Goal: Task Accomplishment & Management: Complete application form

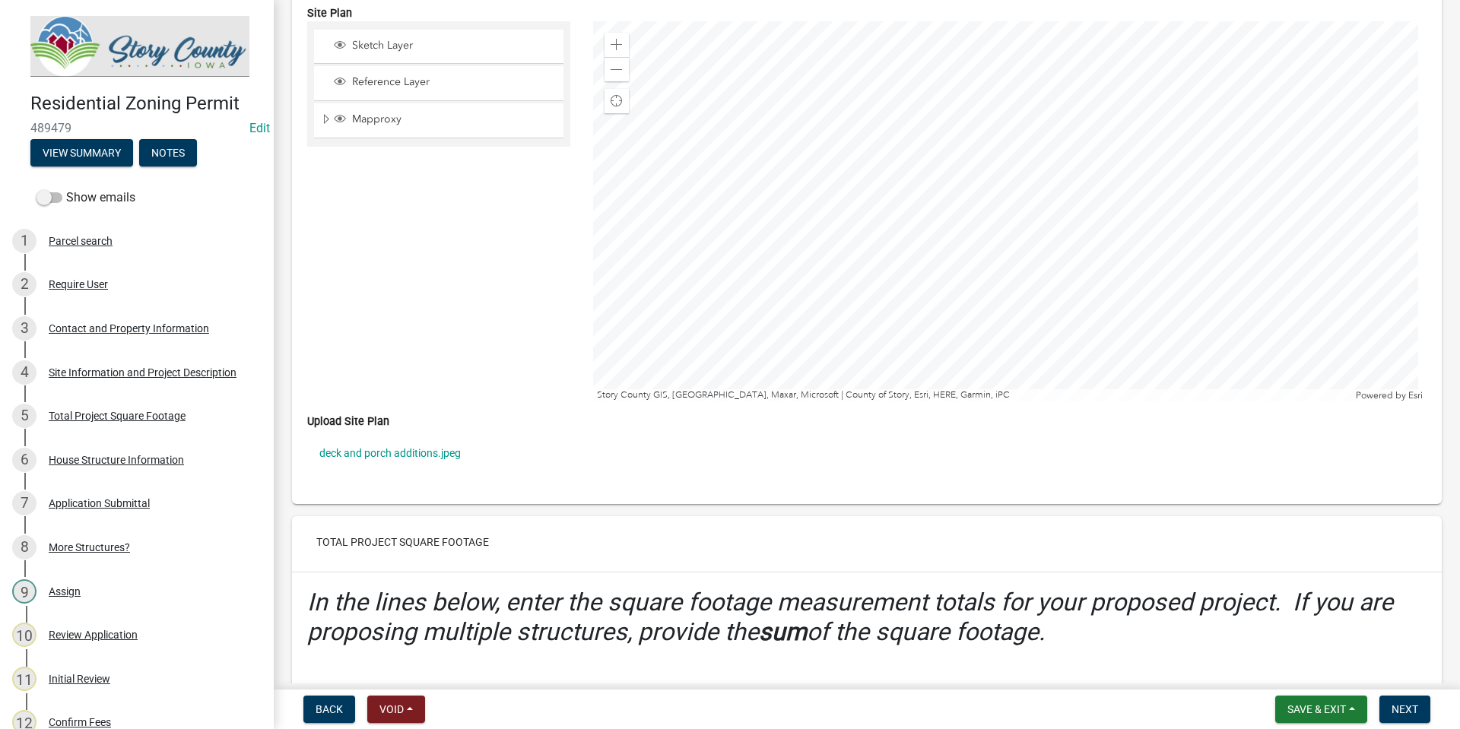
scroll to position [3271, 0]
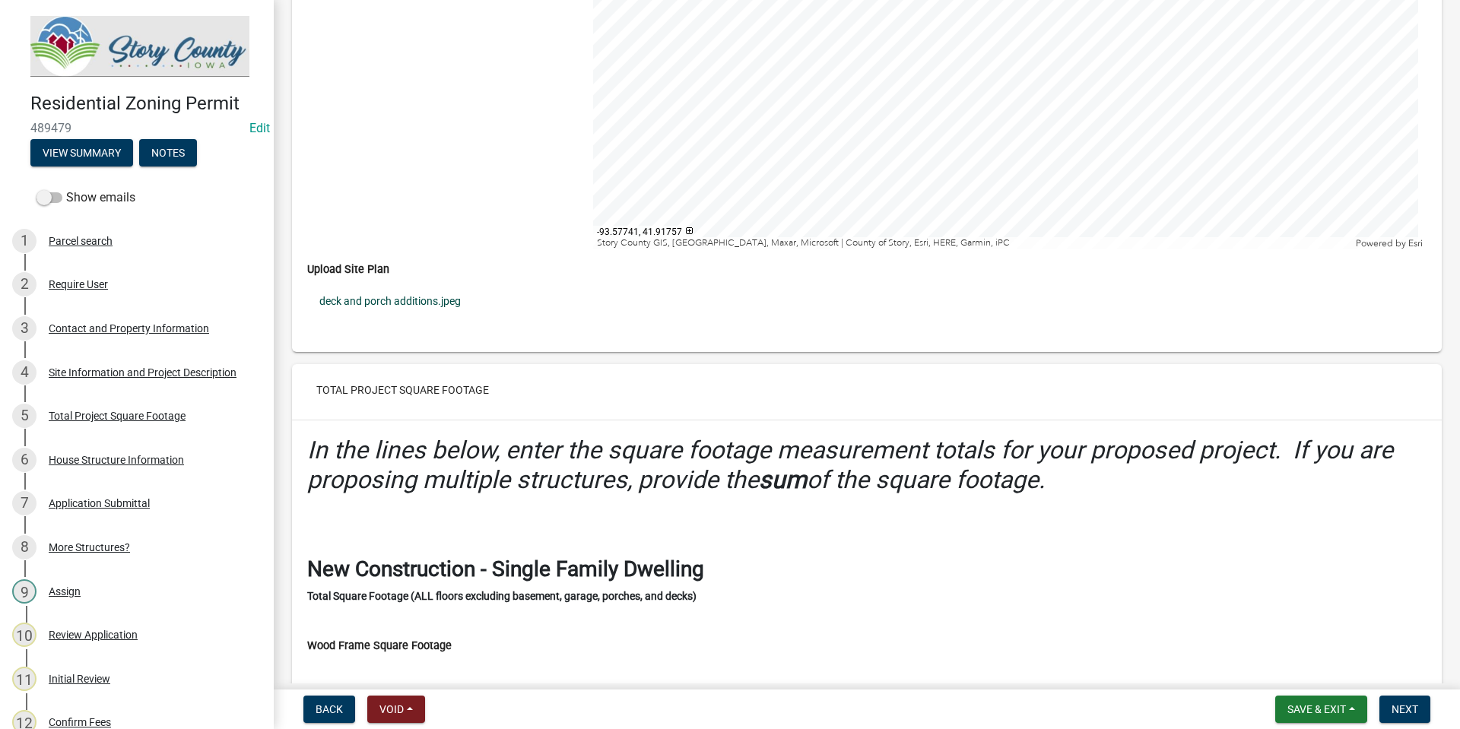
click at [450, 297] on link "deck and porch additions.jpeg" at bounding box center [867, 301] width 1120 height 35
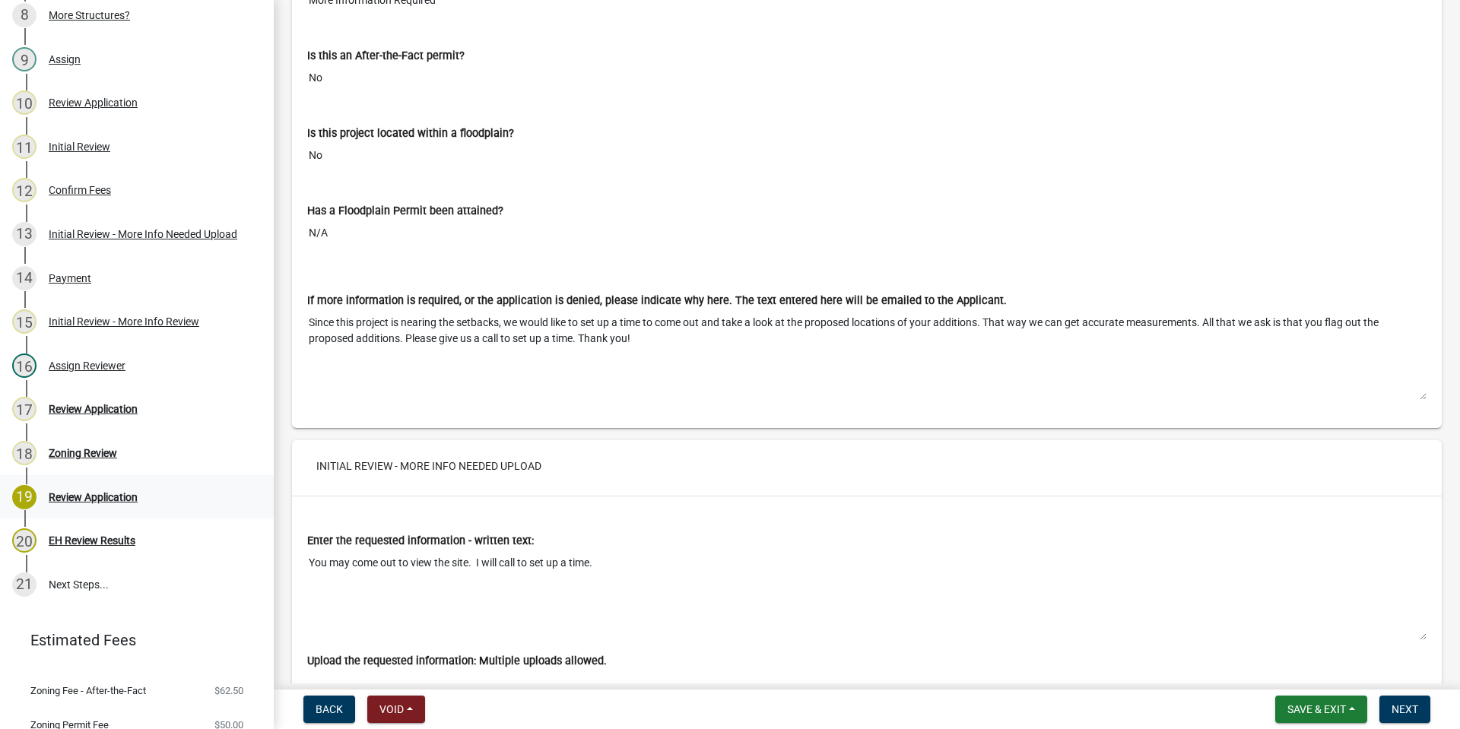
scroll to position [582, 0]
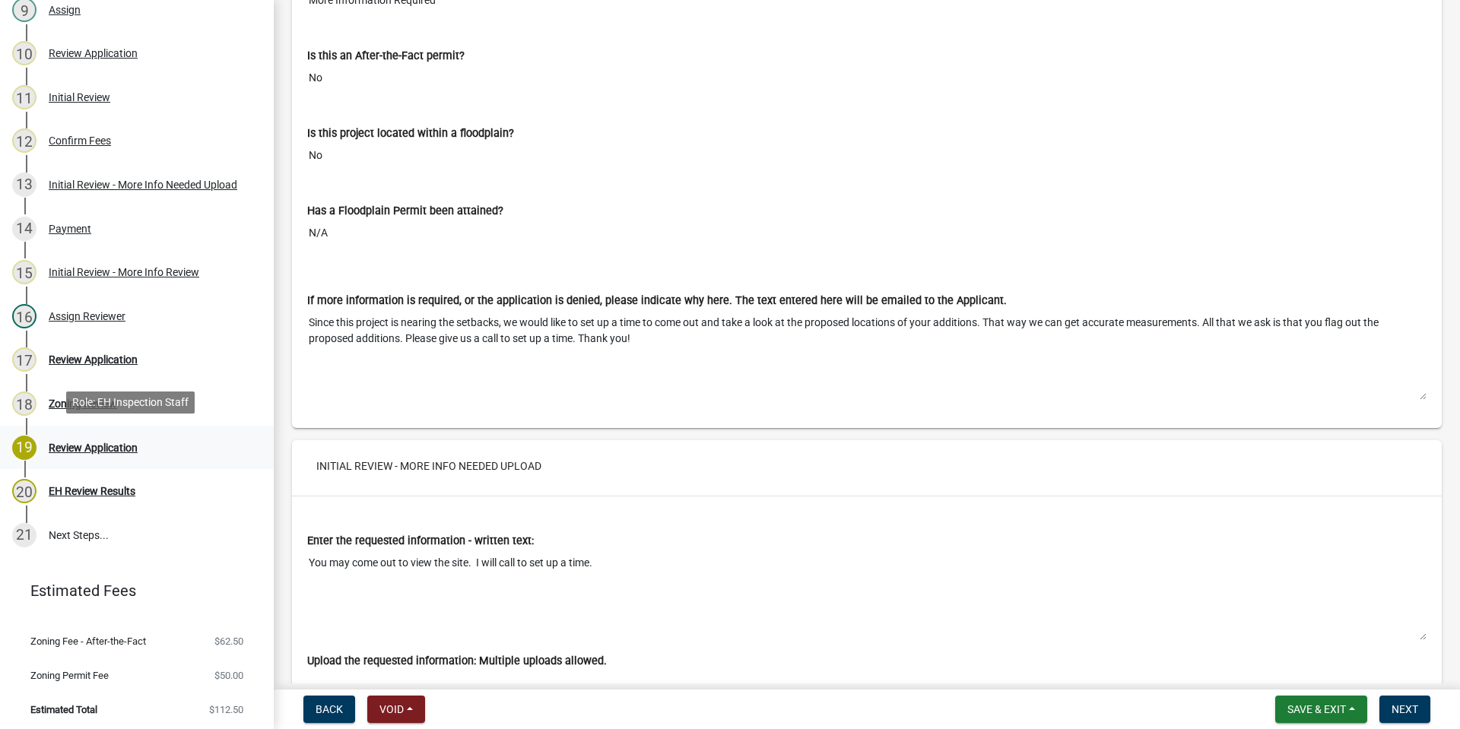
click at [122, 443] on div "Review Application" at bounding box center [93, 448] width 89 height 11
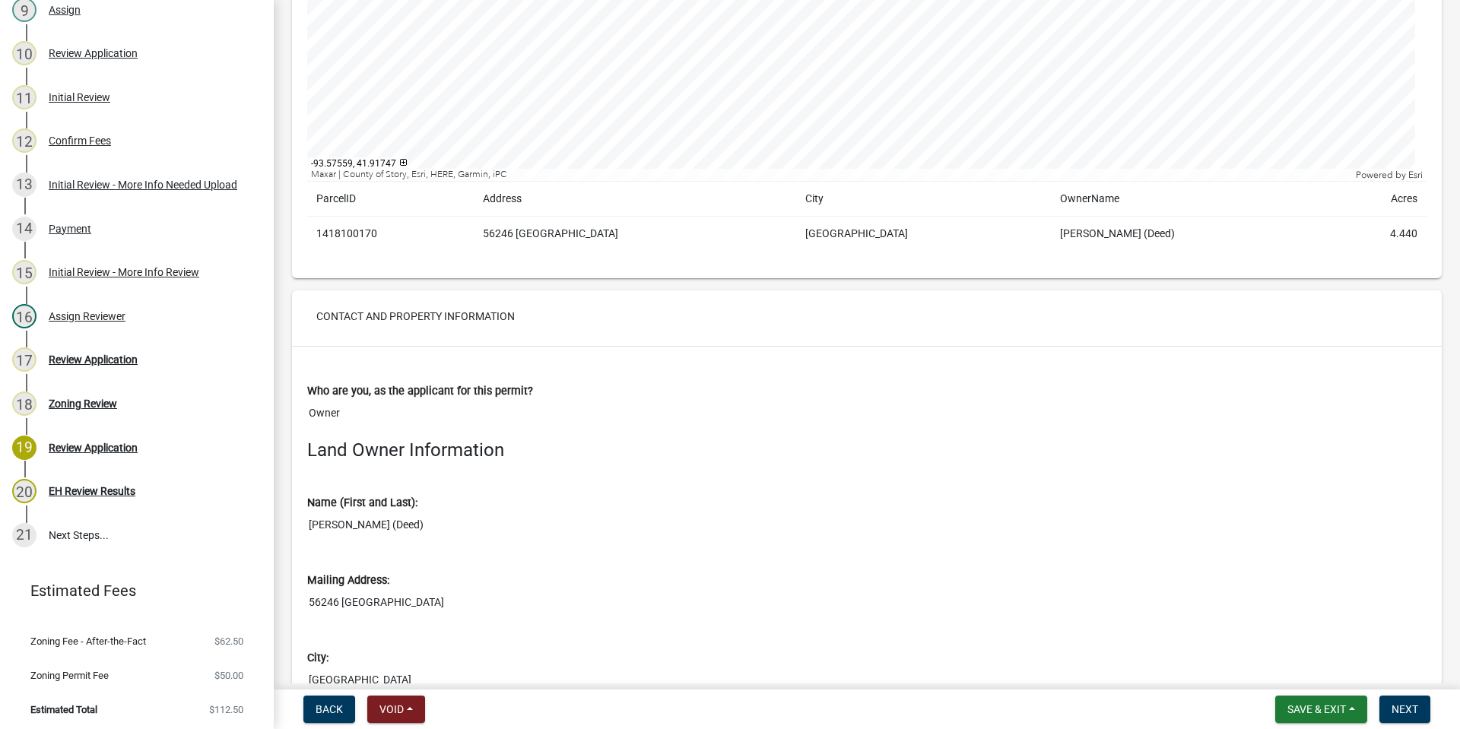
scroll to position [344, 0]
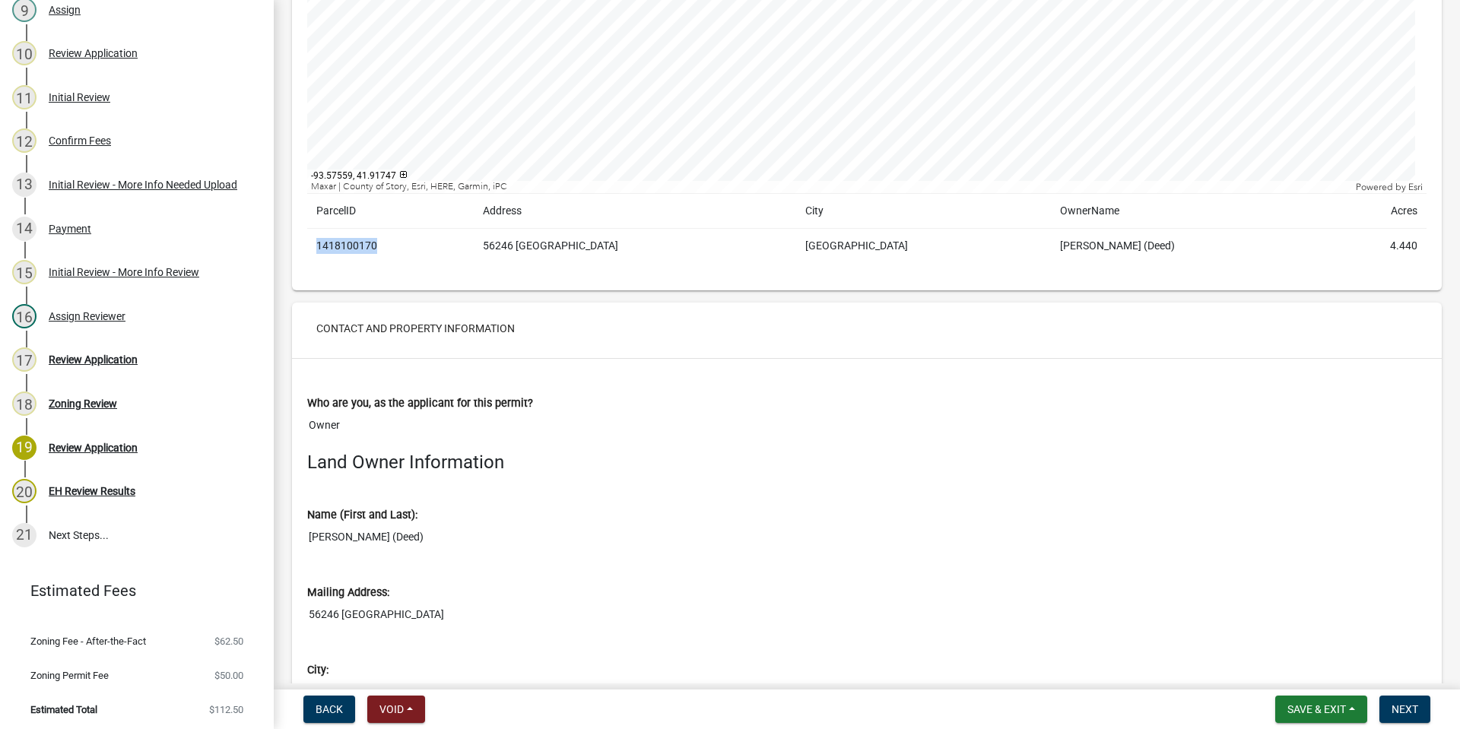
drag, startPoint x: 317, startPoint y: 249, endPoint x: 377, endPoint y: 243, distance: 60.3
click at [377, 243] on td "1418100170" at bounding box center [390, 246] width 167 height 35
copy td "1418100170"
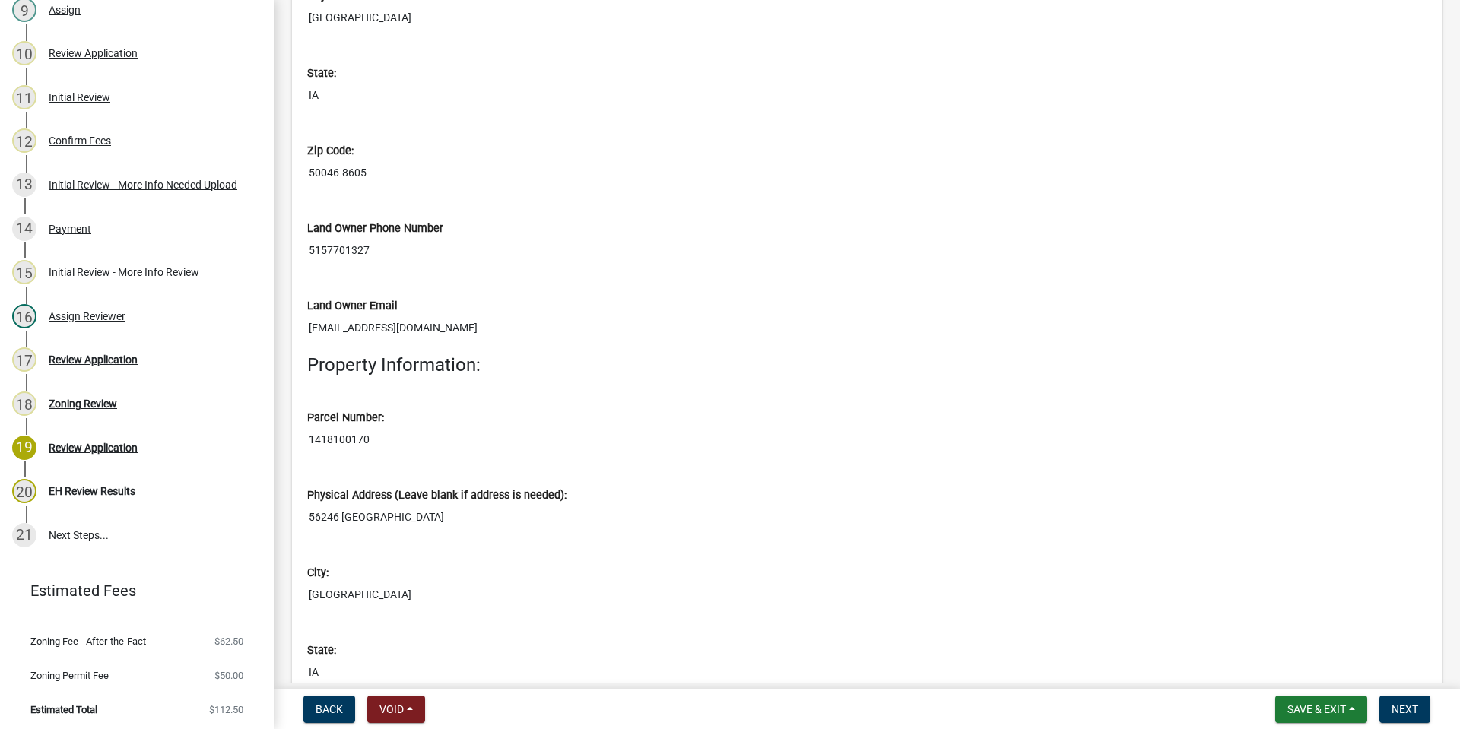
scroll to position [1028, 0]
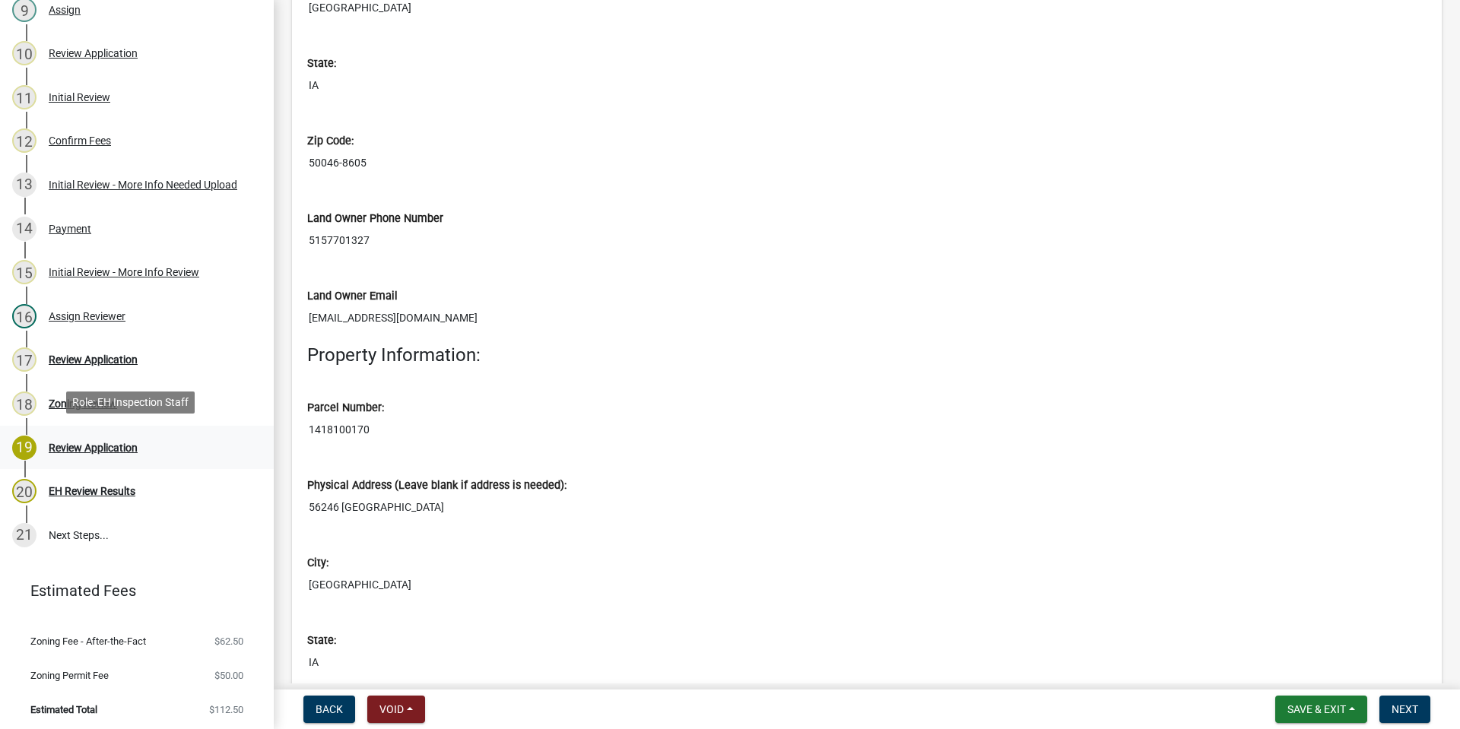
click at [110, 443] on div "Review Application" at bounding box center [93, 448] width 89 height 11
click at [116, 443] on div "Review Application" at bounding box center [93, 448] width 89 height 11
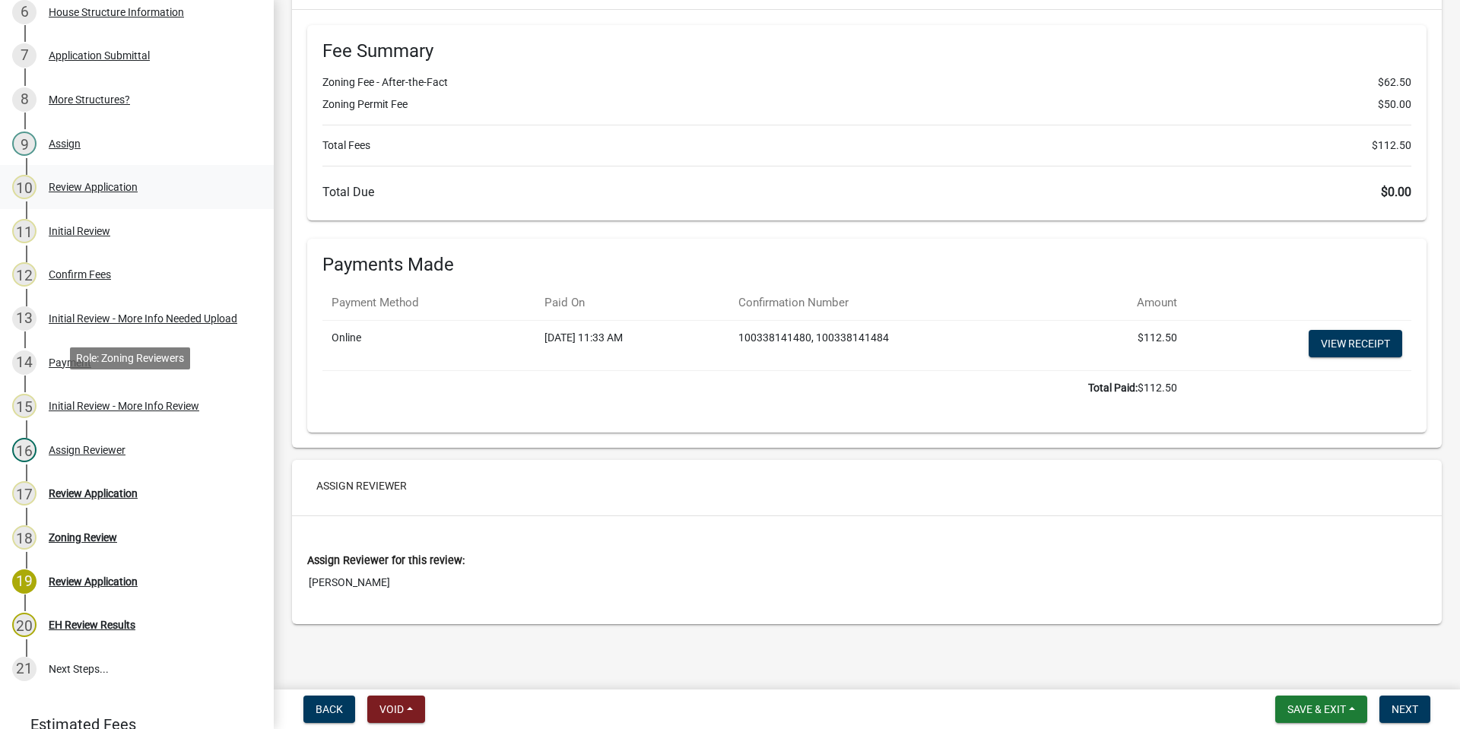
scroll to position [582, 0]
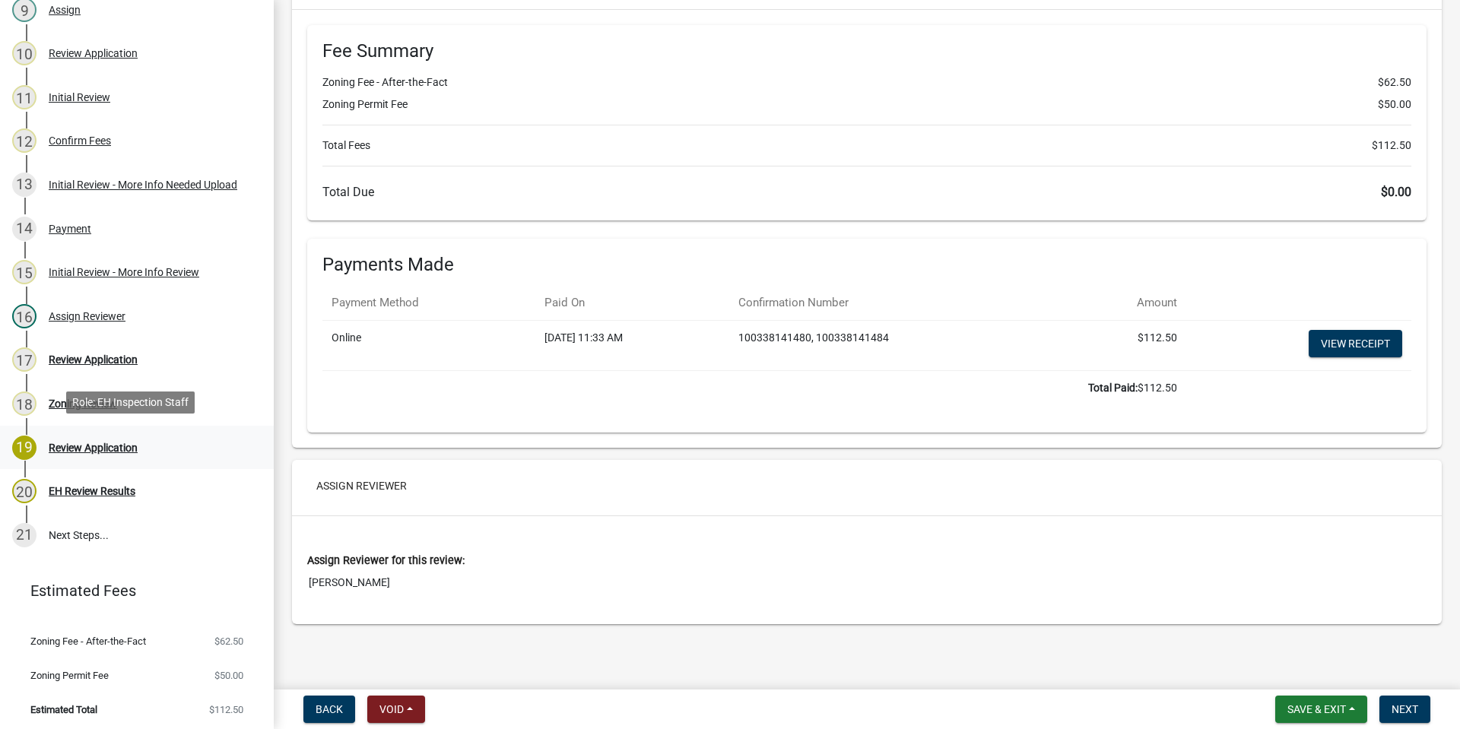
click at [78, 452] on div "19 Review Application" at bounding box center [130, 448] width 237 height 24
click at [30, 448] on div "19" at bounding box center [24, 448] width 24 height 24
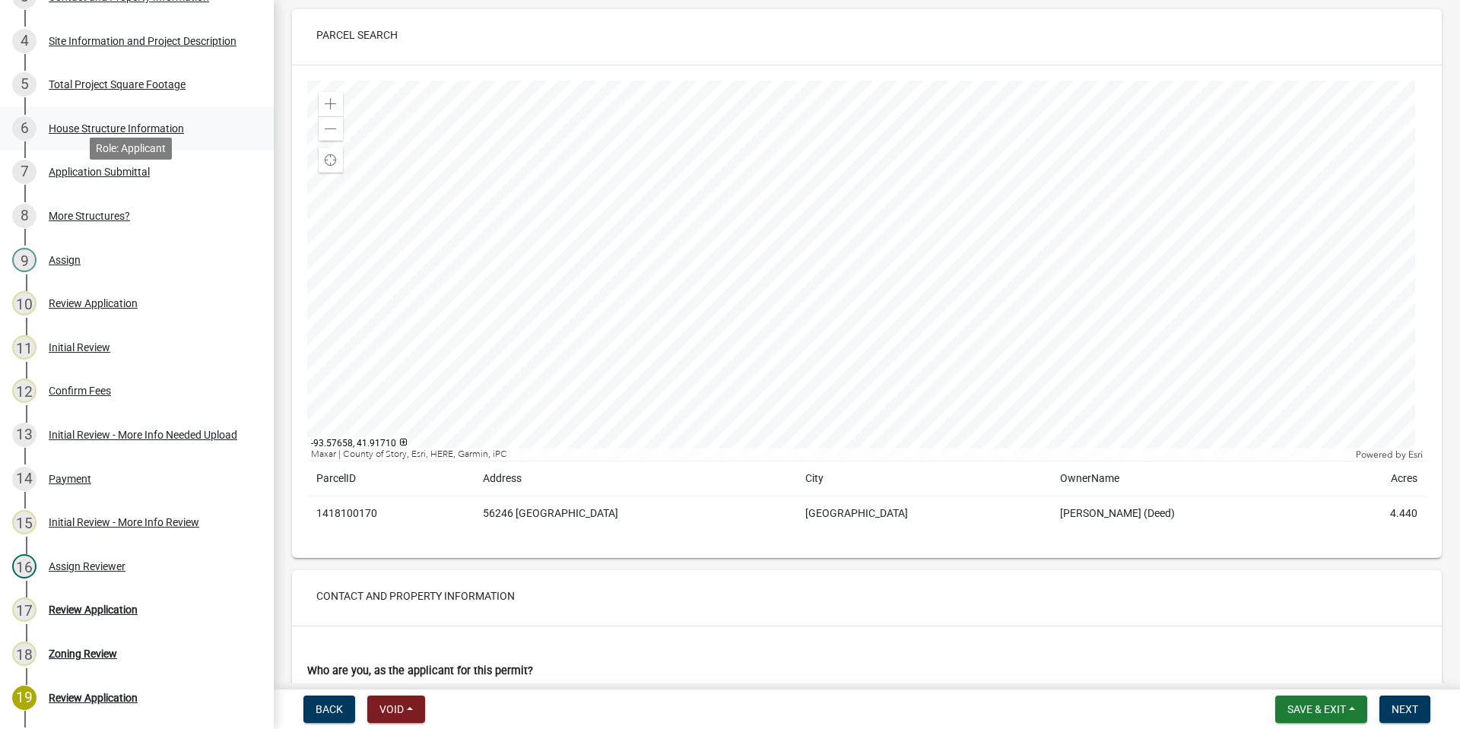
scroll to position [380, 0]
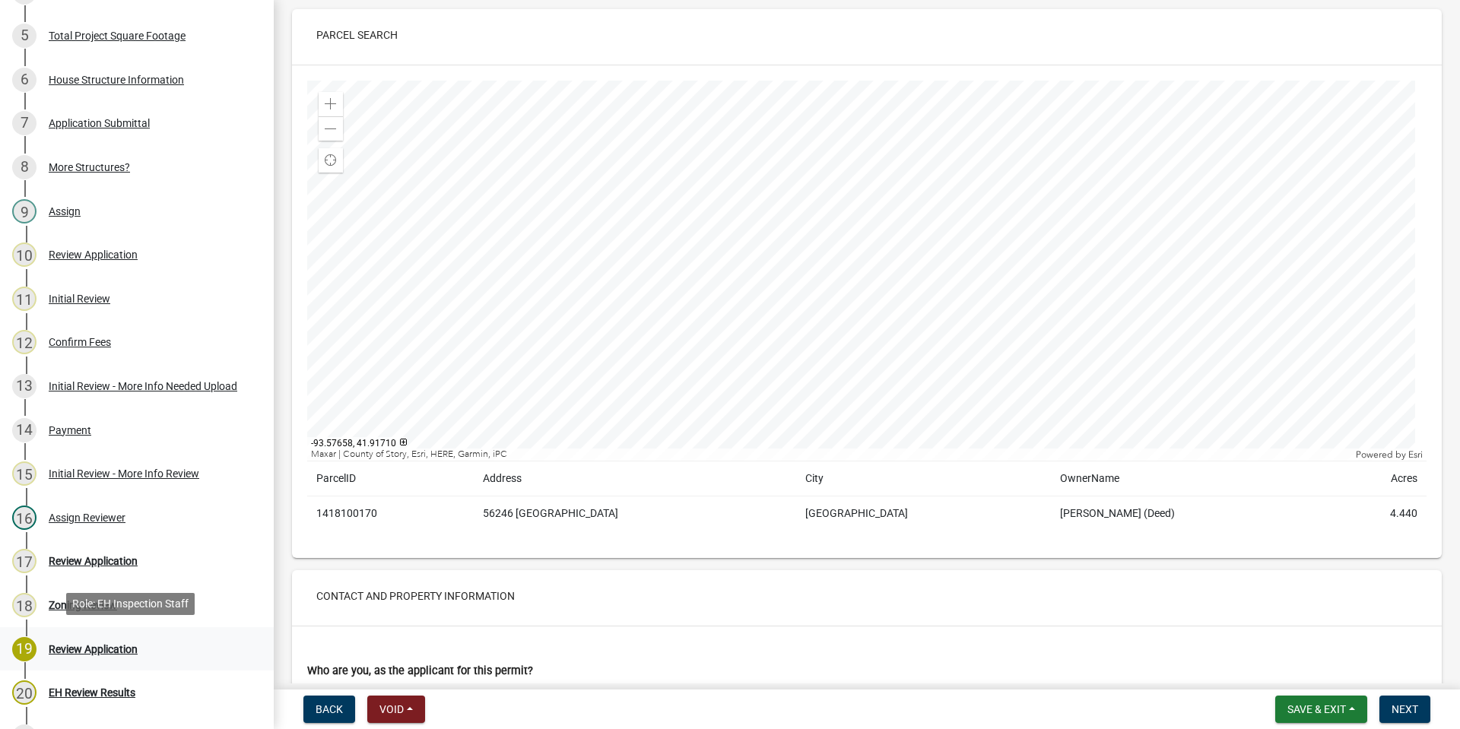
click at [91, 644] on div "Review Application" at bounding box center [93, 649] width 89 height 11
click at [77, 297] on div "Initial Review" at bounding box center [80, 299] width 62 height 11
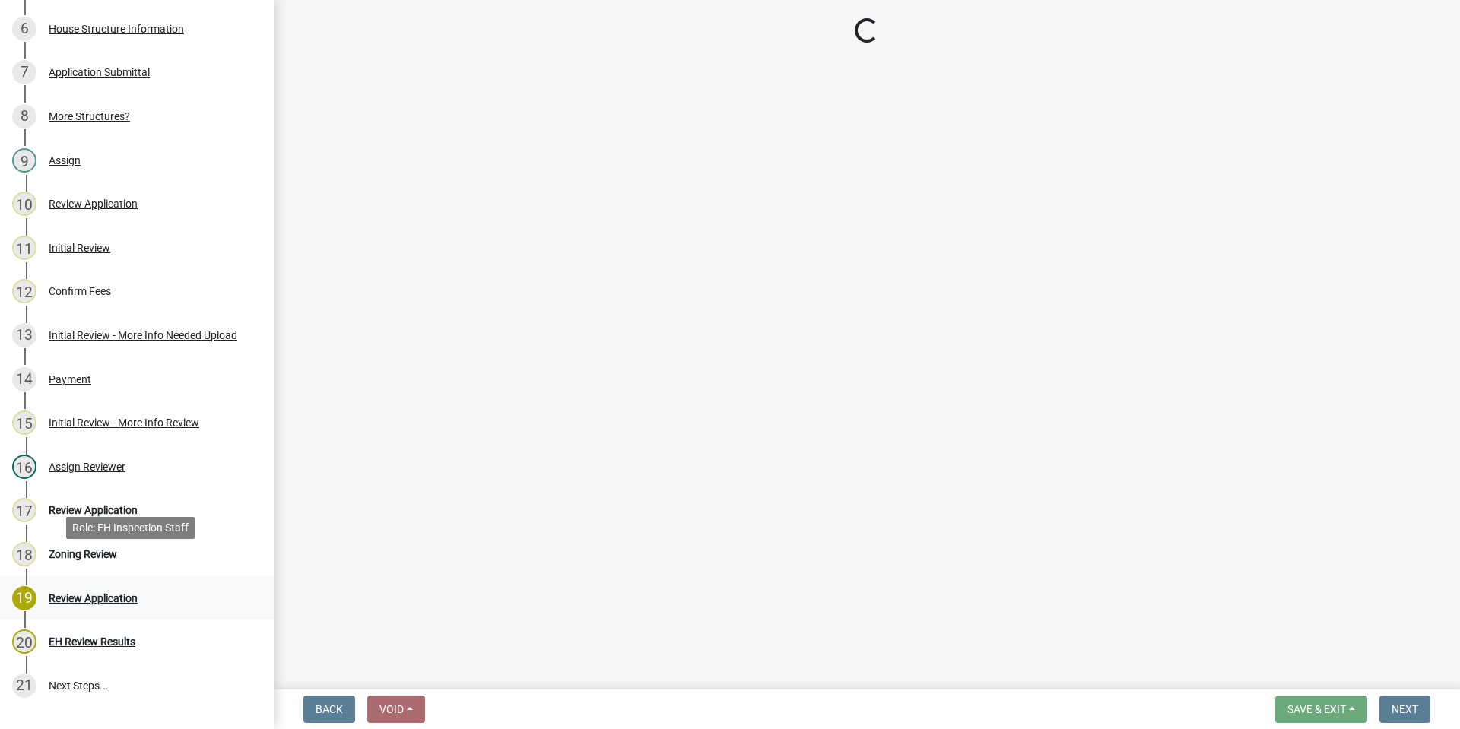
scroll to position [456, 0]
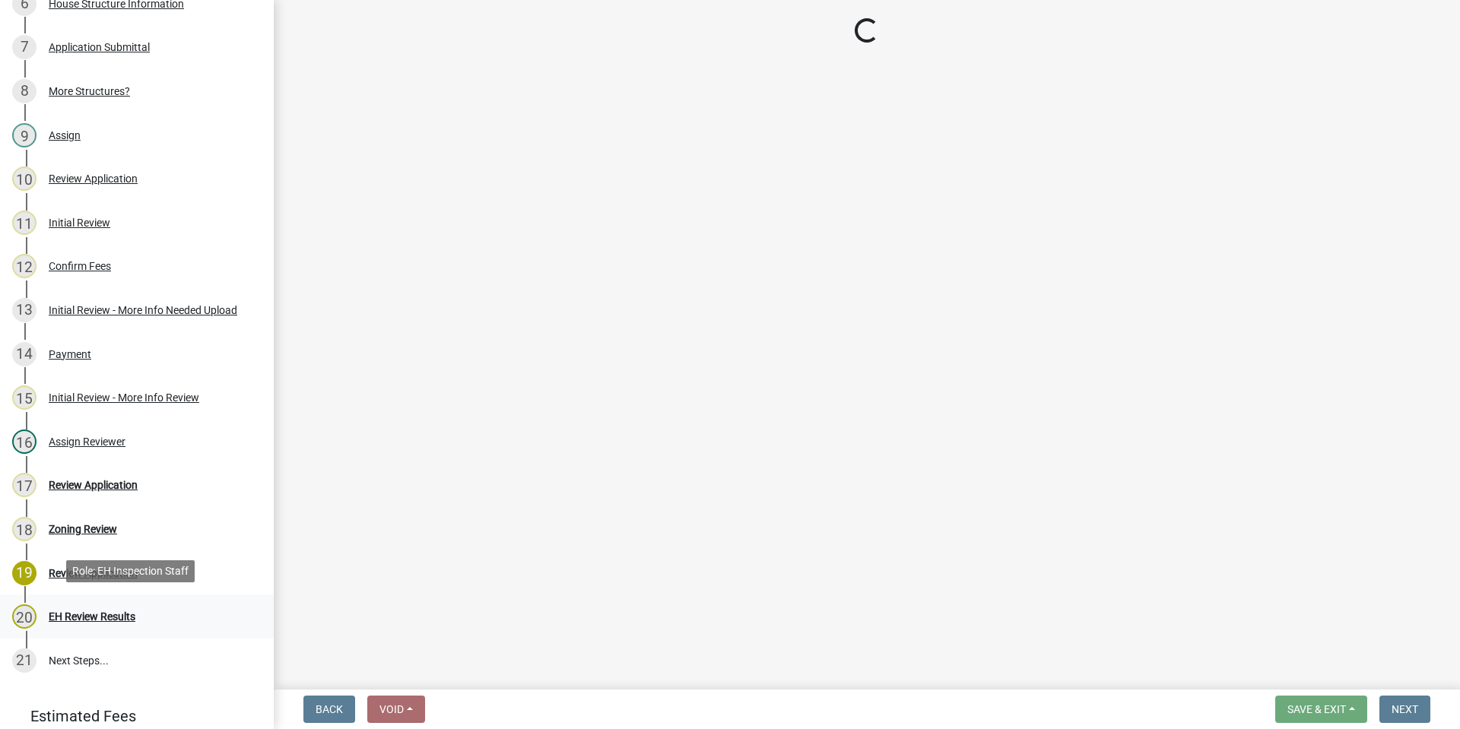
click at [99, 612] on div "EH Review Results" at bounding box center [92, 617] width 87 height 11
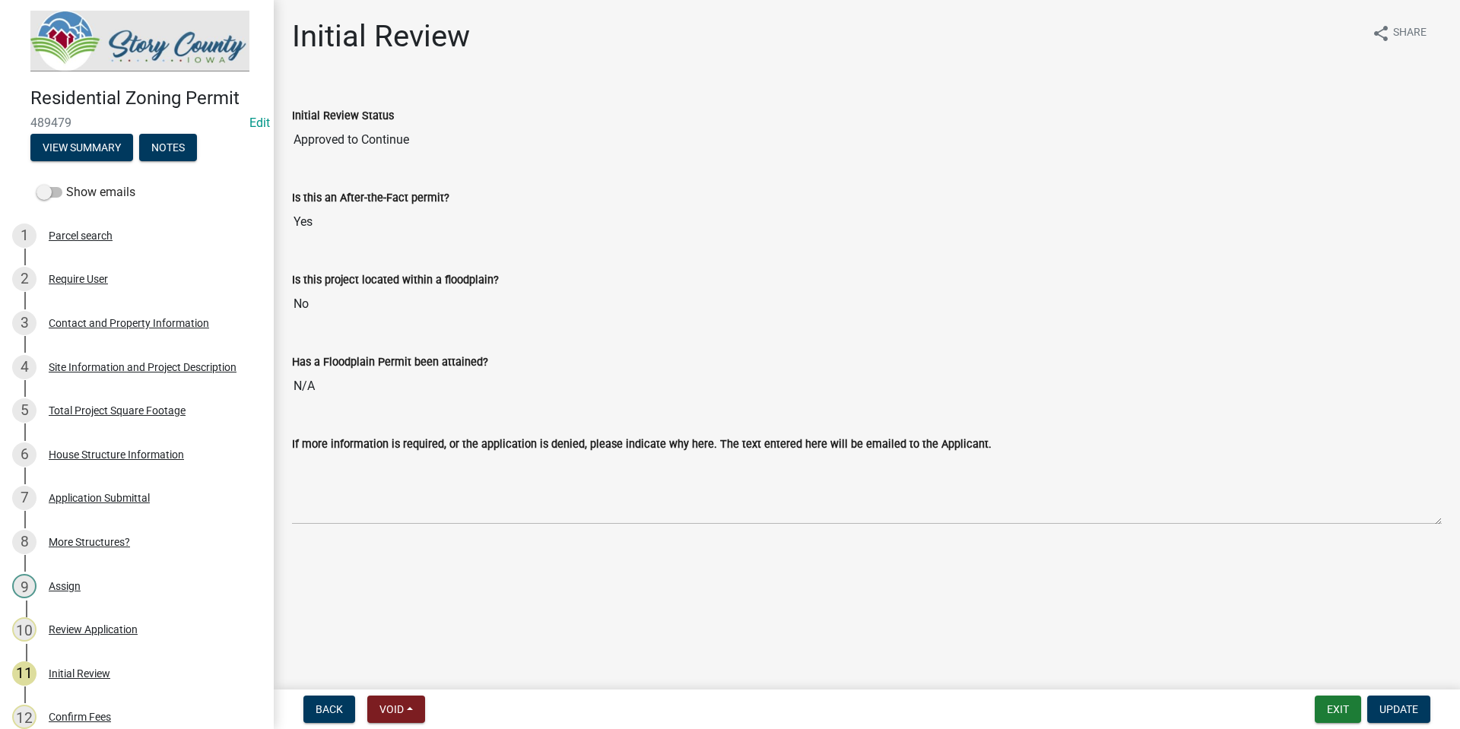
scroll to position [0, 0]
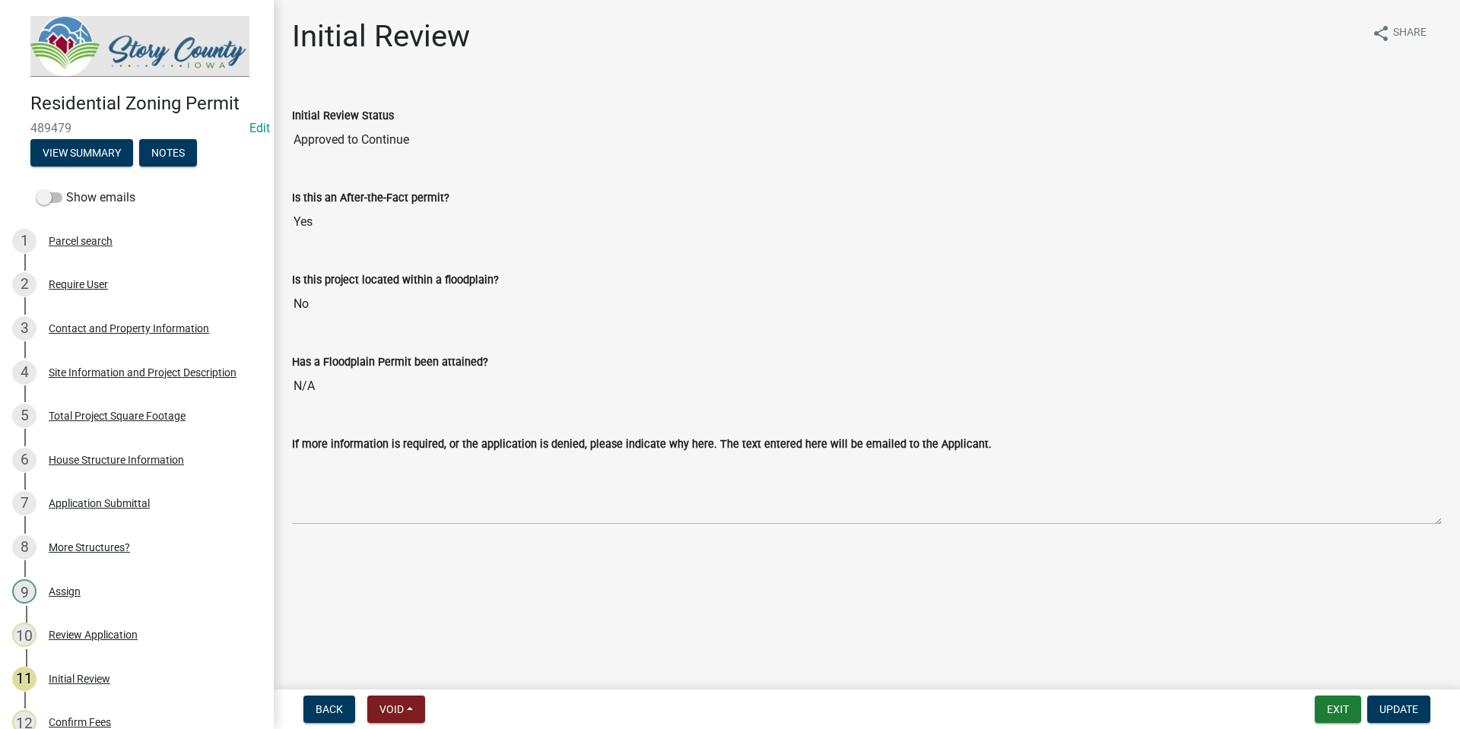
click at [70, 107] on h4 "Residential Zoning Permit" at bounding box center [145, 104] width 231 height 22
click at [329, 704] on span "Back" at bounding box center [329, 710] width 27 height 12
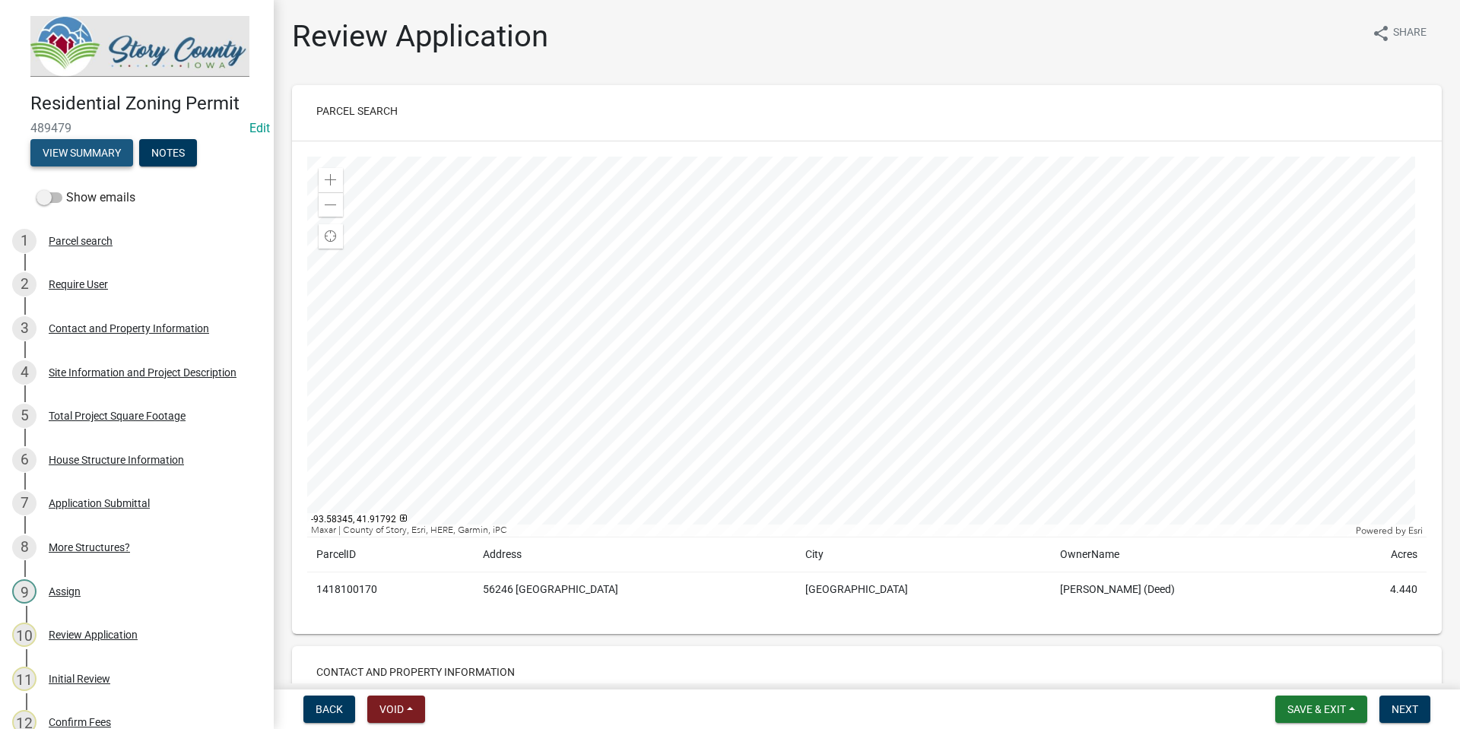
click at [101, 153] on button "View Summary" at bounding box center [81, 152] width 103 height 27
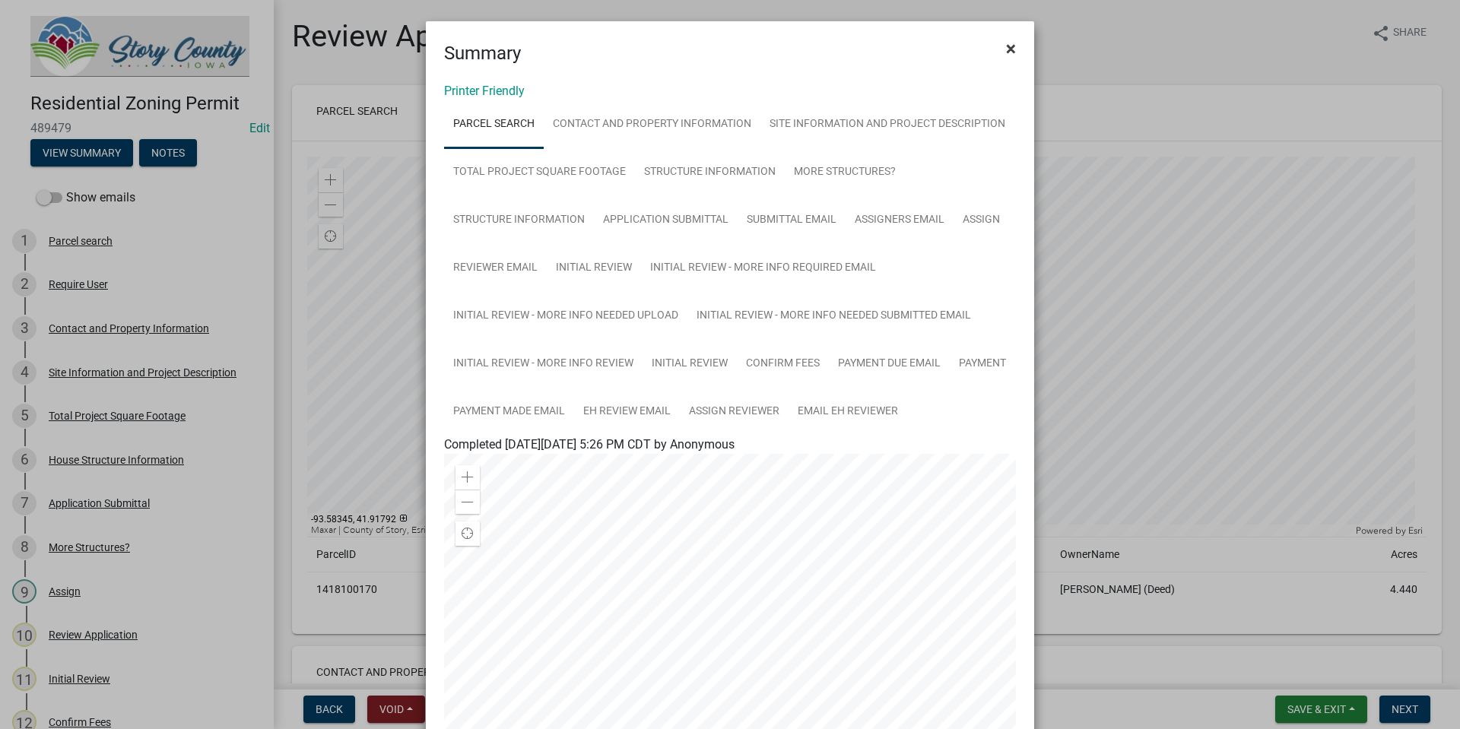
click at [1006, 52] on span "×" at bounding box center [1011, 48] width 10 height 21
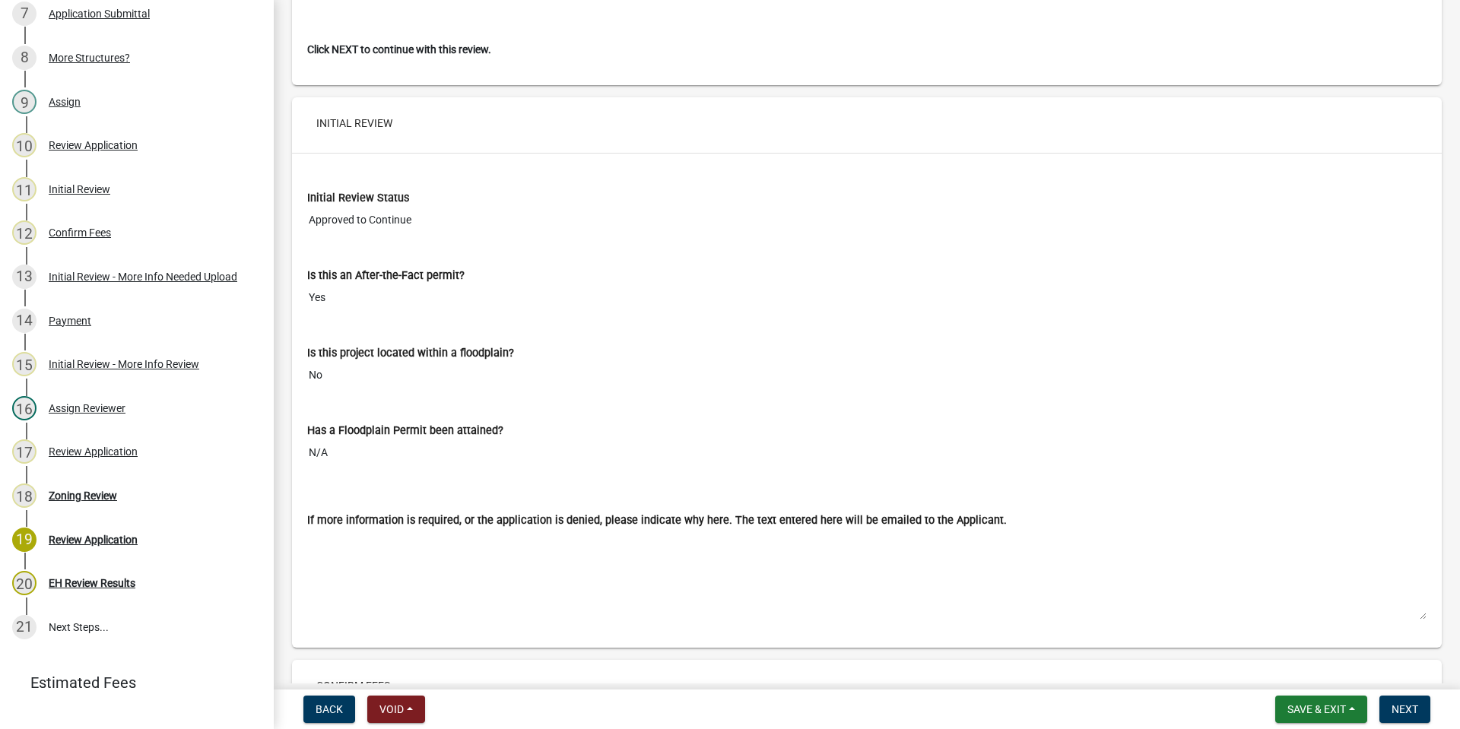
scroll to position [558, 0]
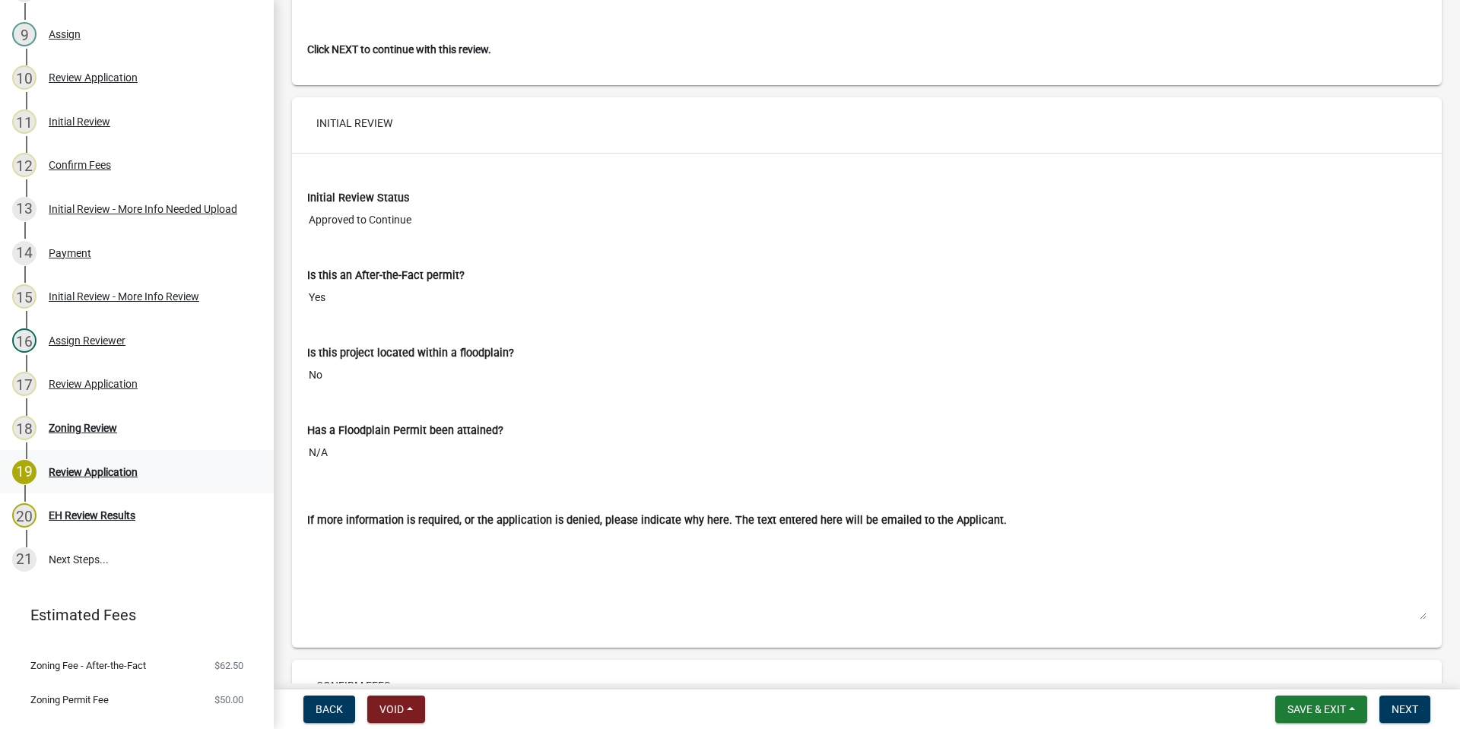
click at [104, 467] on div "Review Application" at bounding box center [93, 472] width 89 height 11
click at [105, 416] on div "18 Zoning Review" at bounding box center [130, 428] width 237 height 24
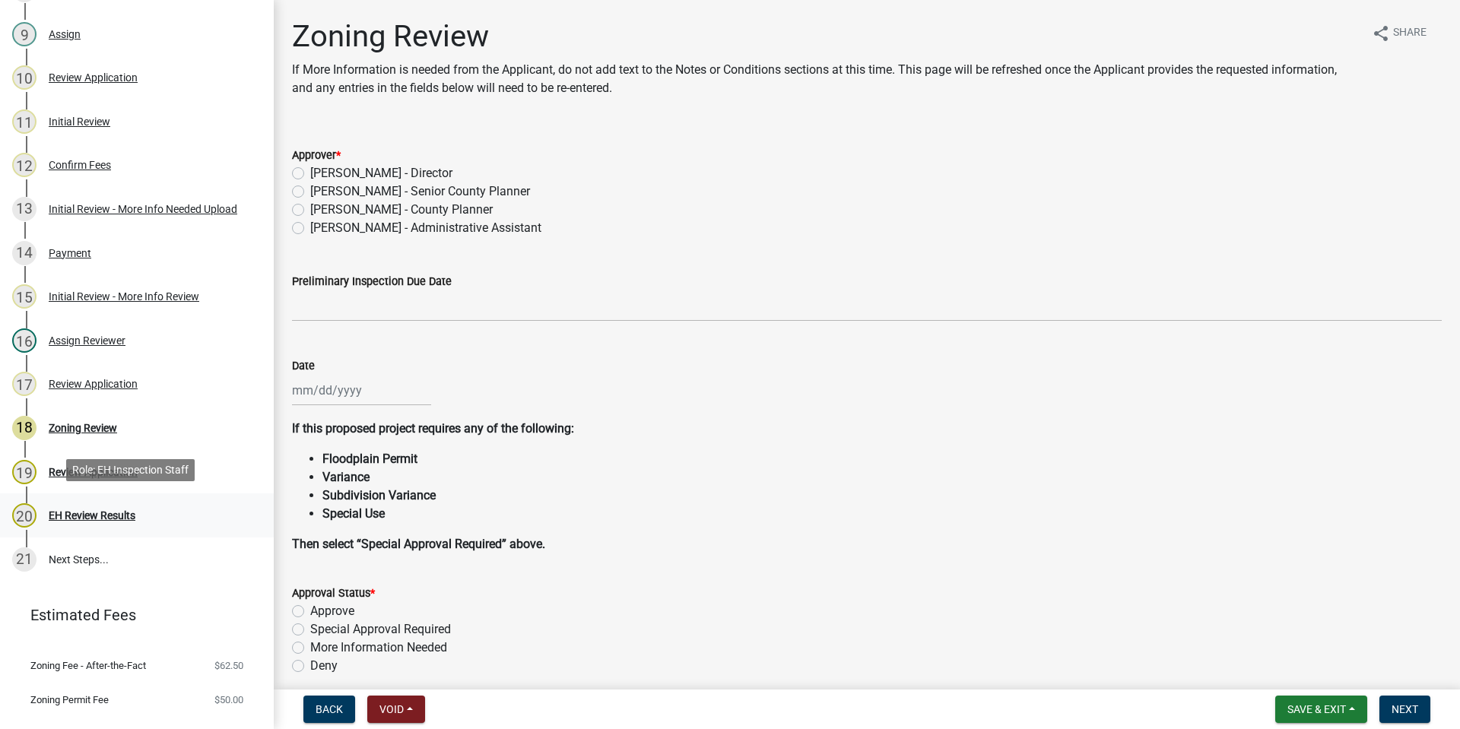
click at [69, 510] on div "EH Review Results" at bounding box center [92, 515] width 87 height 11
click at [93, 467] on div "Review Application" at bounding box center [93, 472] width 89 height 11
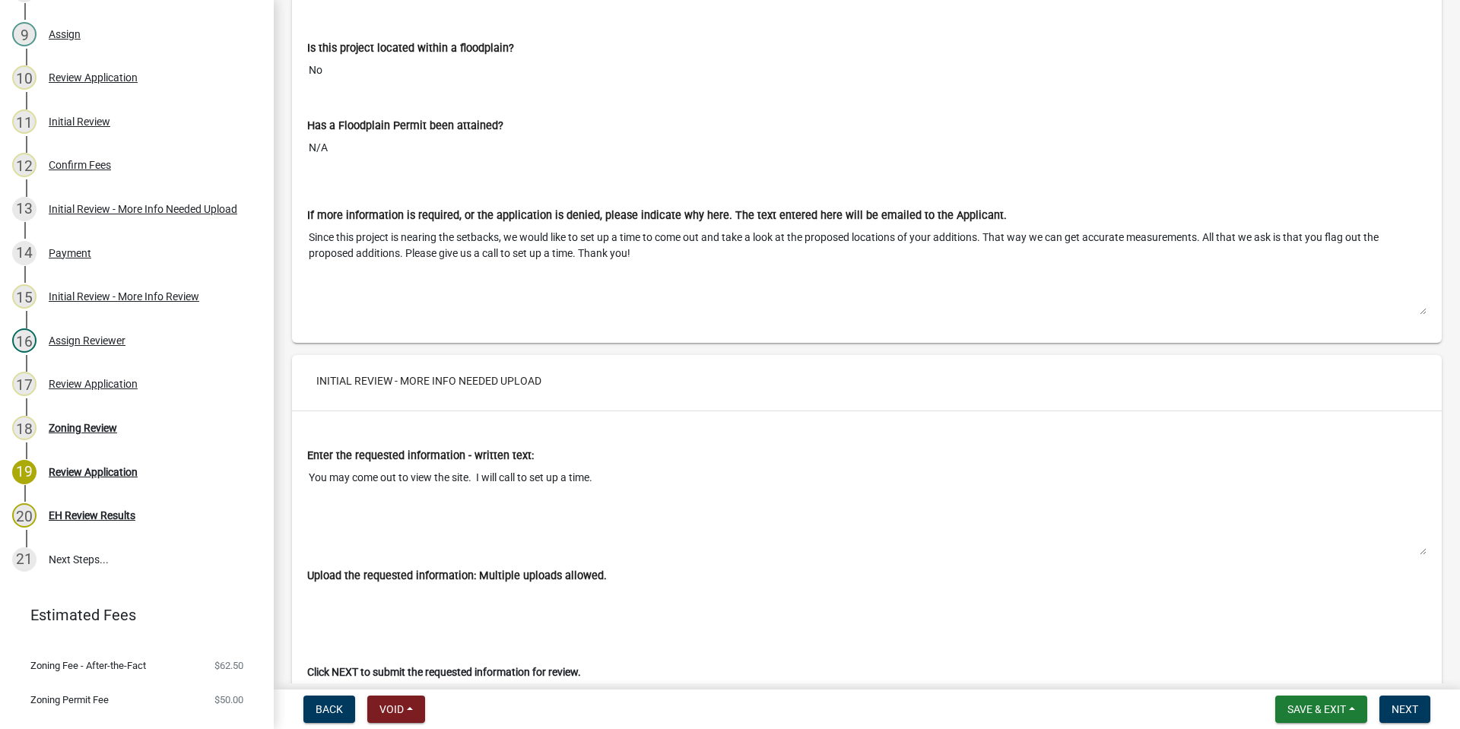
scroll to position [11571, 0]
click at [110, 470] on div "Review Application" at bounding box center [93, 472] width 89 height 11
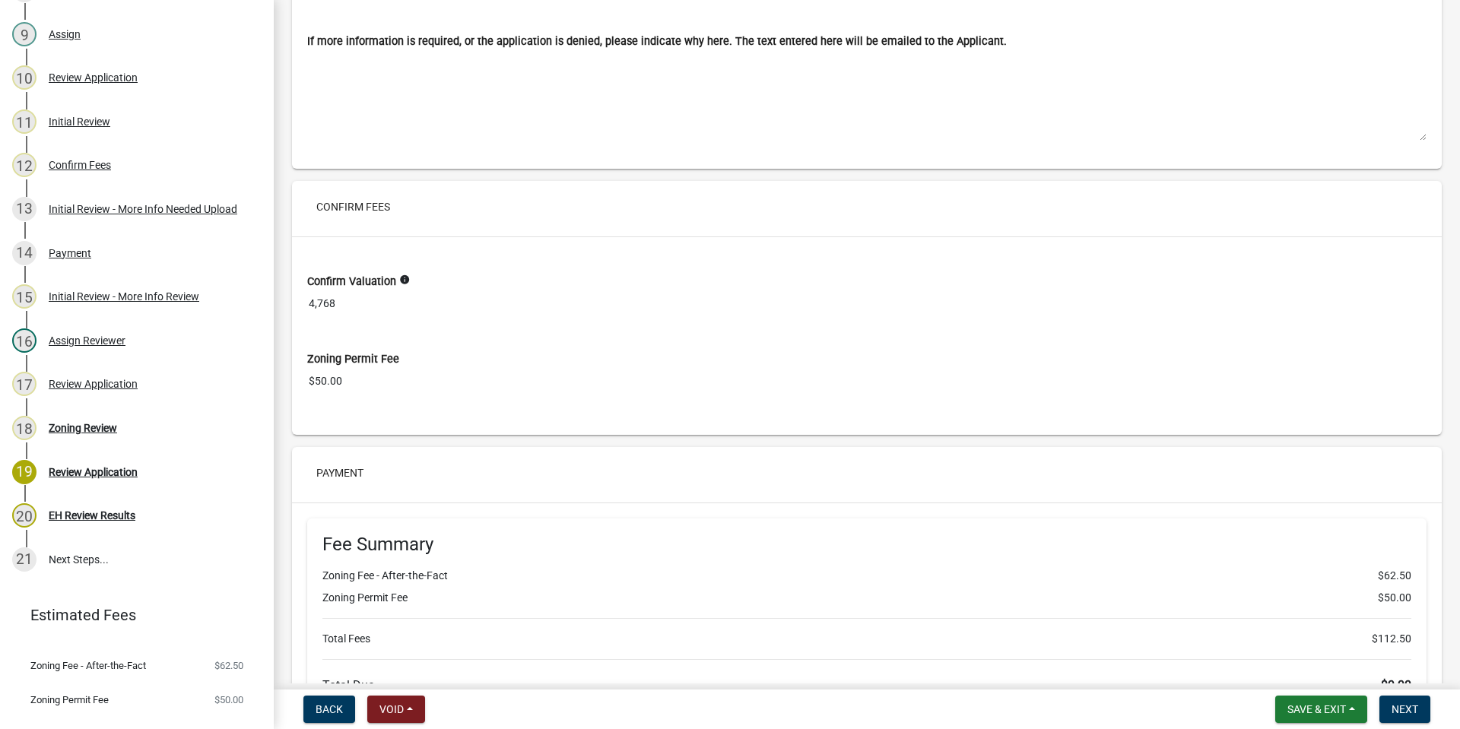
scroll to position [12788, 0]
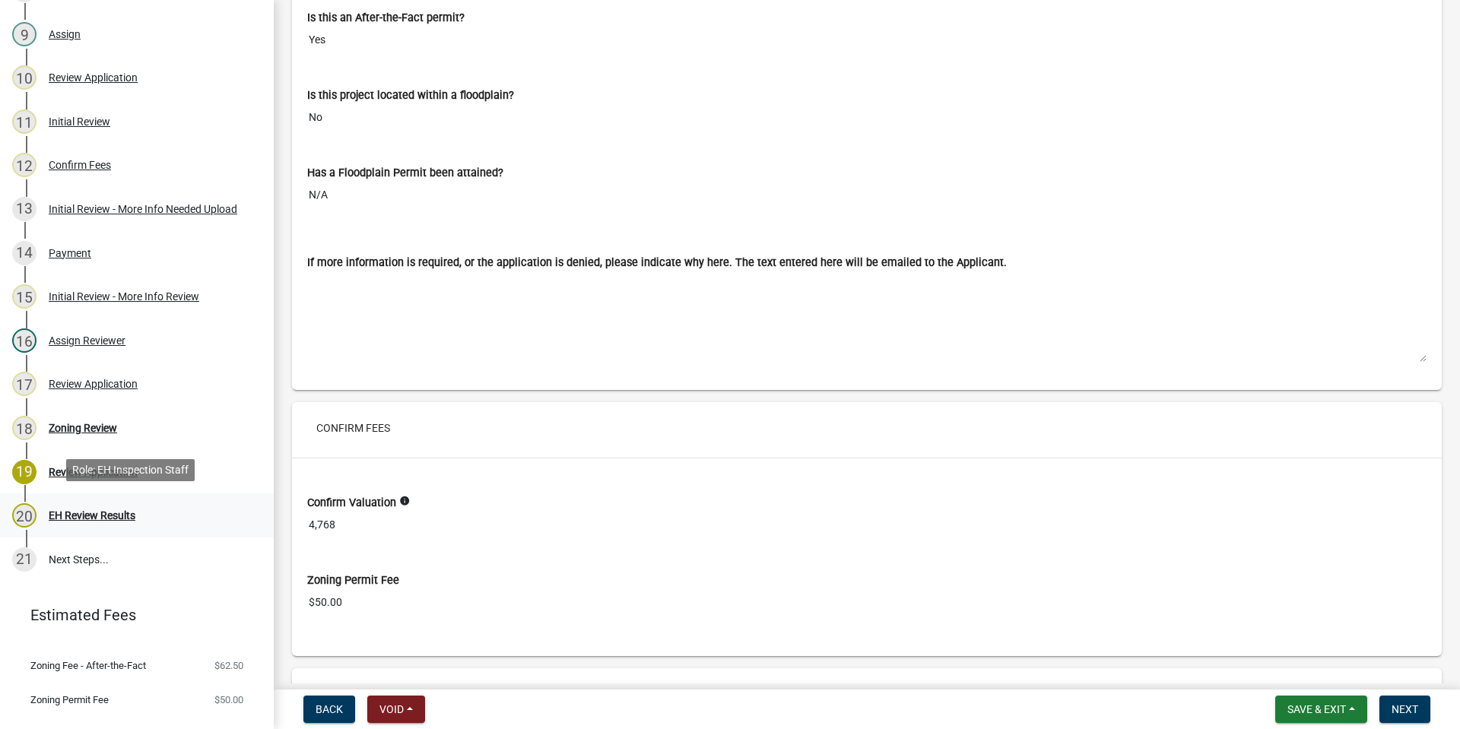
click at [90, 510] on div "EH Review Results" at bounding box center [92, 515] width 87 height 11
click at [112, 516] on div "EH Review Results" at bounding box center [92, 515] width 87 height 11
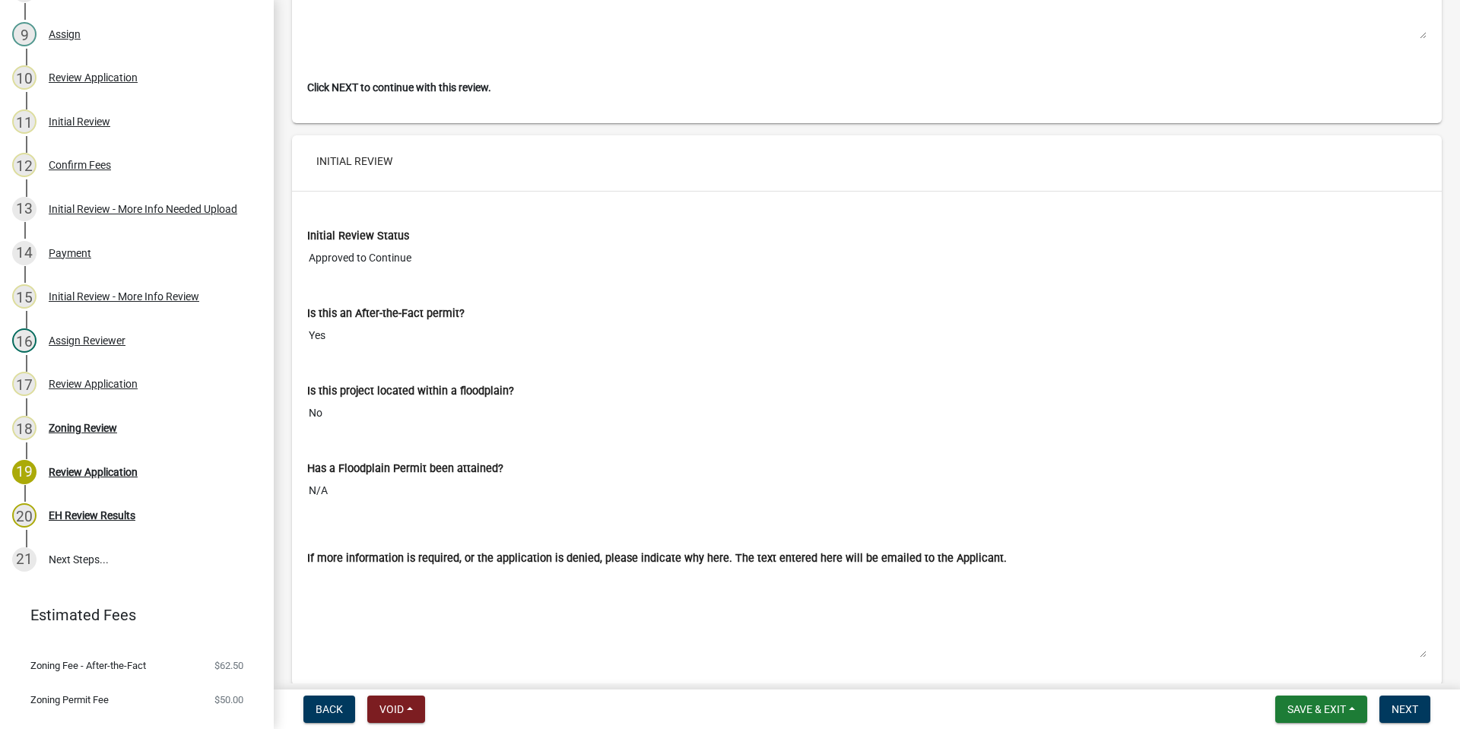
scroll to position [12408, 0]
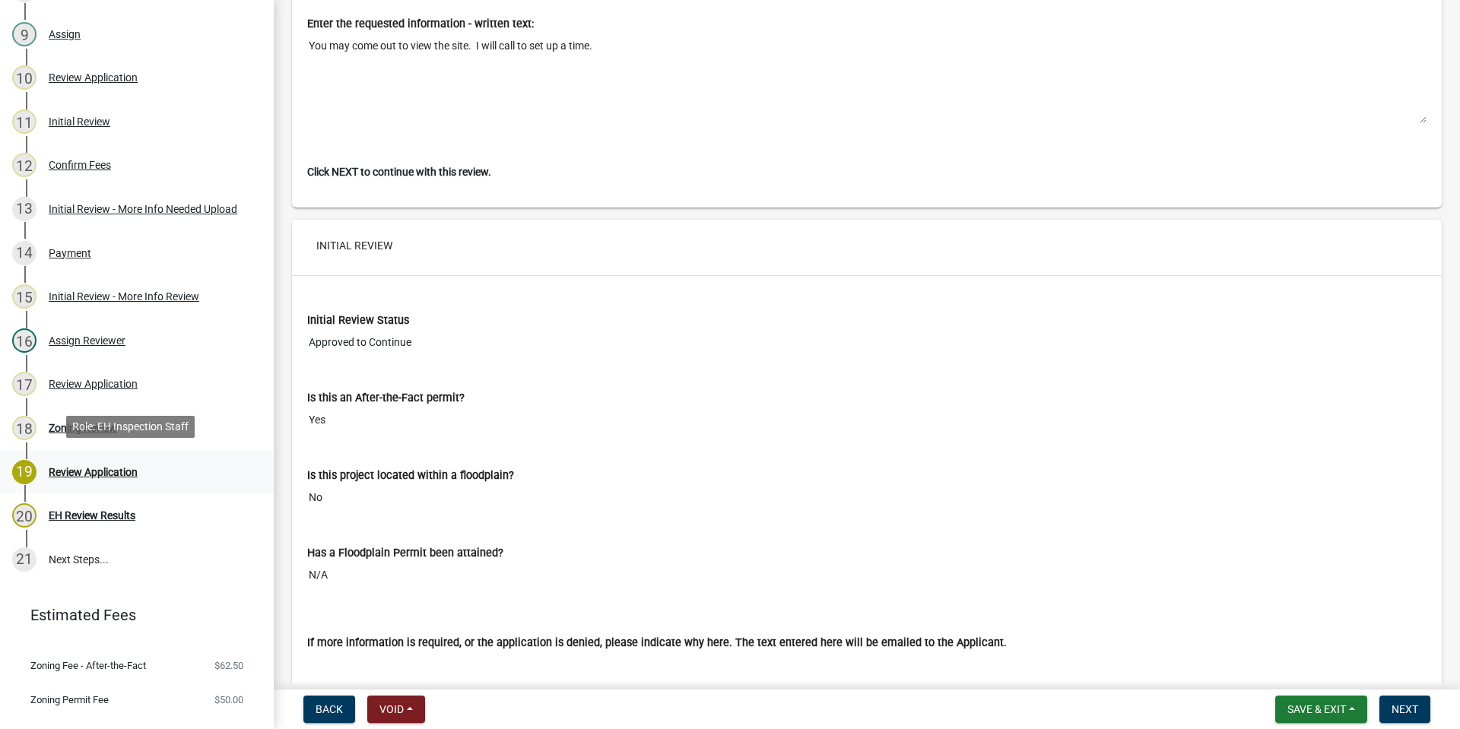
click at [119, 476] on div "19 Review Application" at bounding box center [130, 472] width 237 height 24
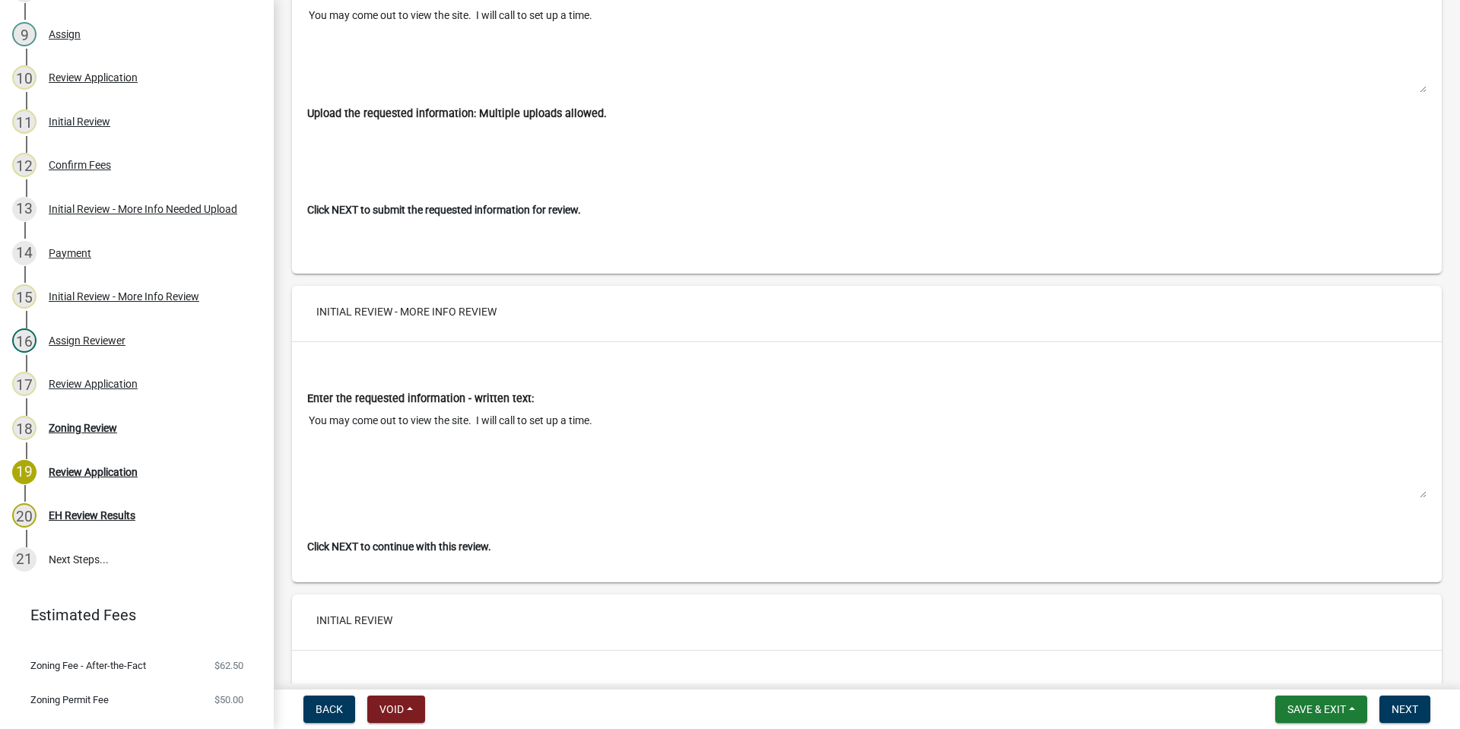
scroll to position [12027, 0]
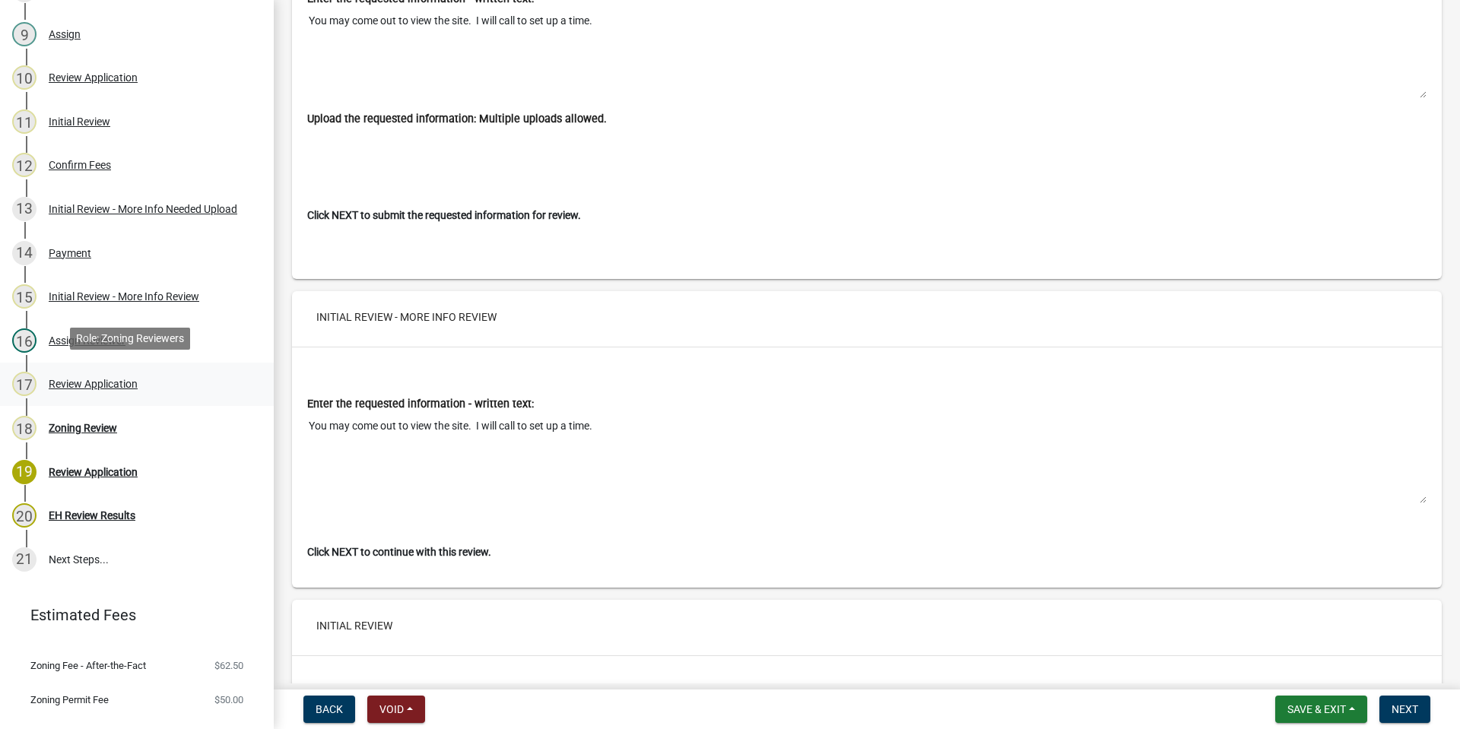
click at [89, 379] on div "Review Application" at bounding box center [93, 384] width 89 height 11
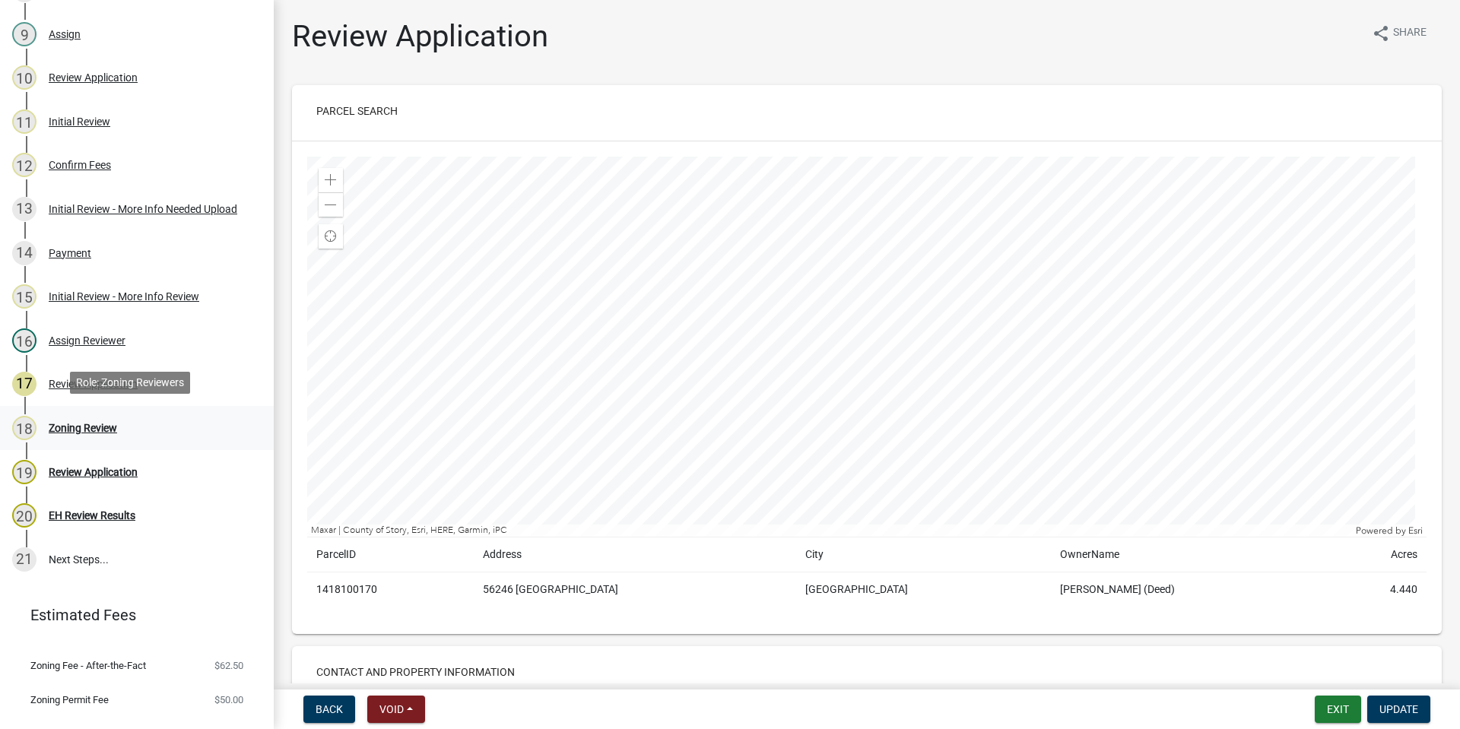
click at [99, 423] on div "Zoning Review" at bounding box center [83, 428] width 68 height 11
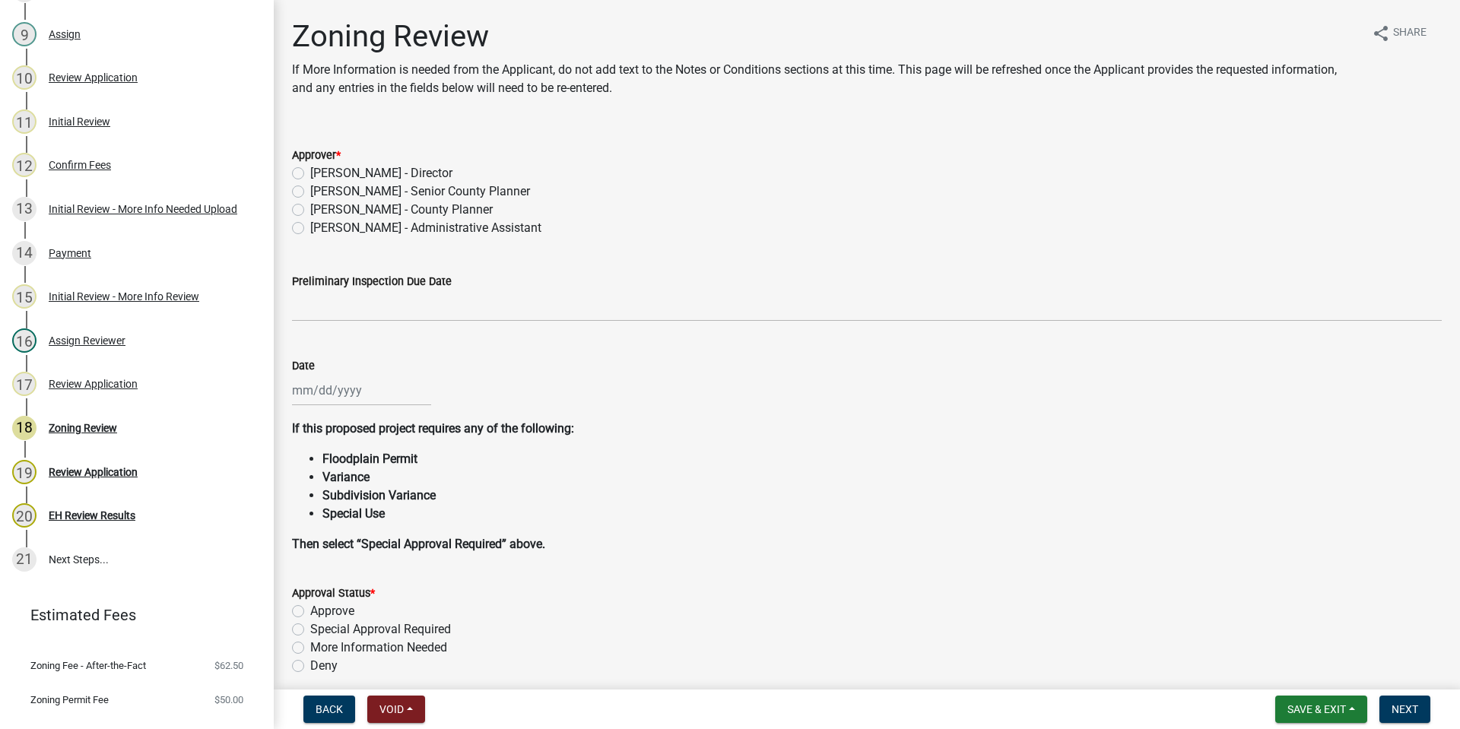
scroll to position [497, 0]
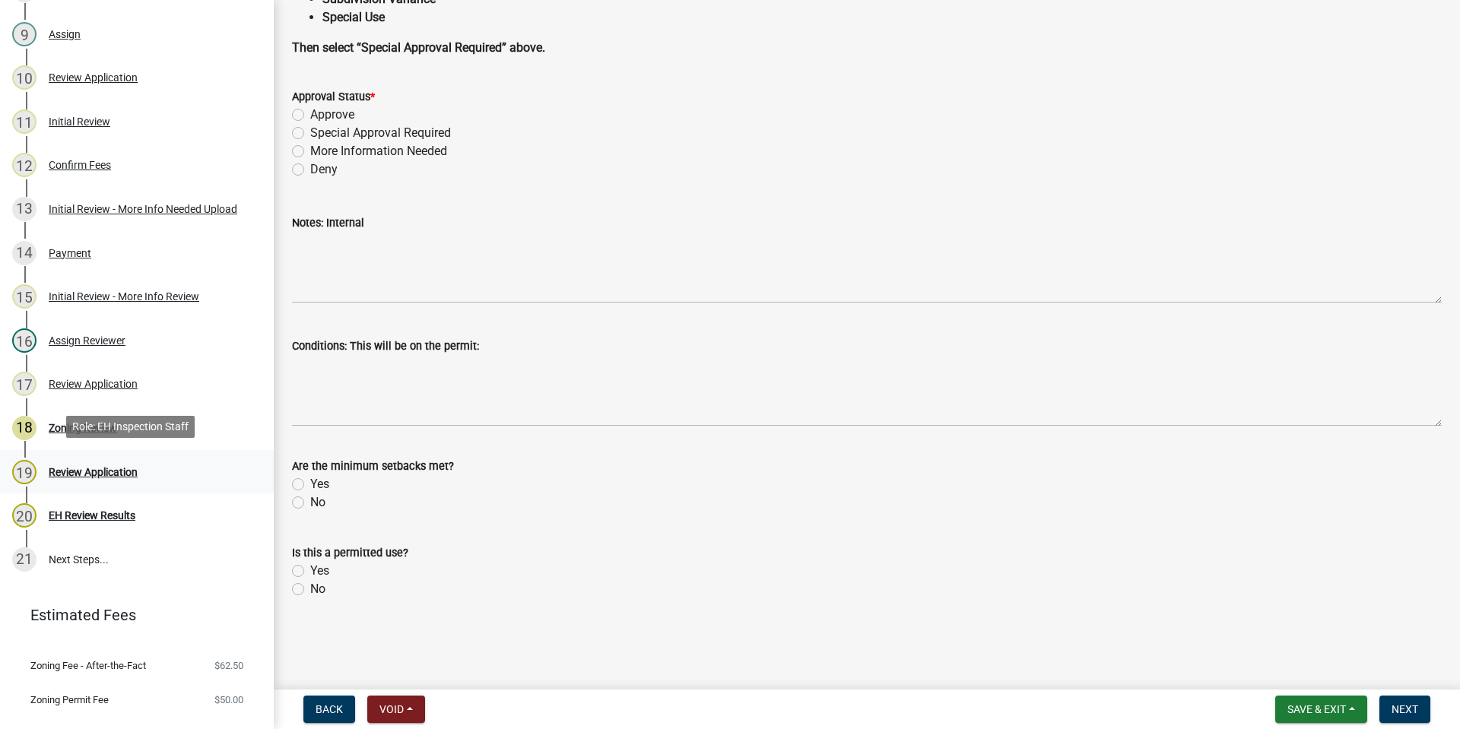
click at [68, 467] on div "Review Application" at bounding box center [93, 472] width 89 height 11
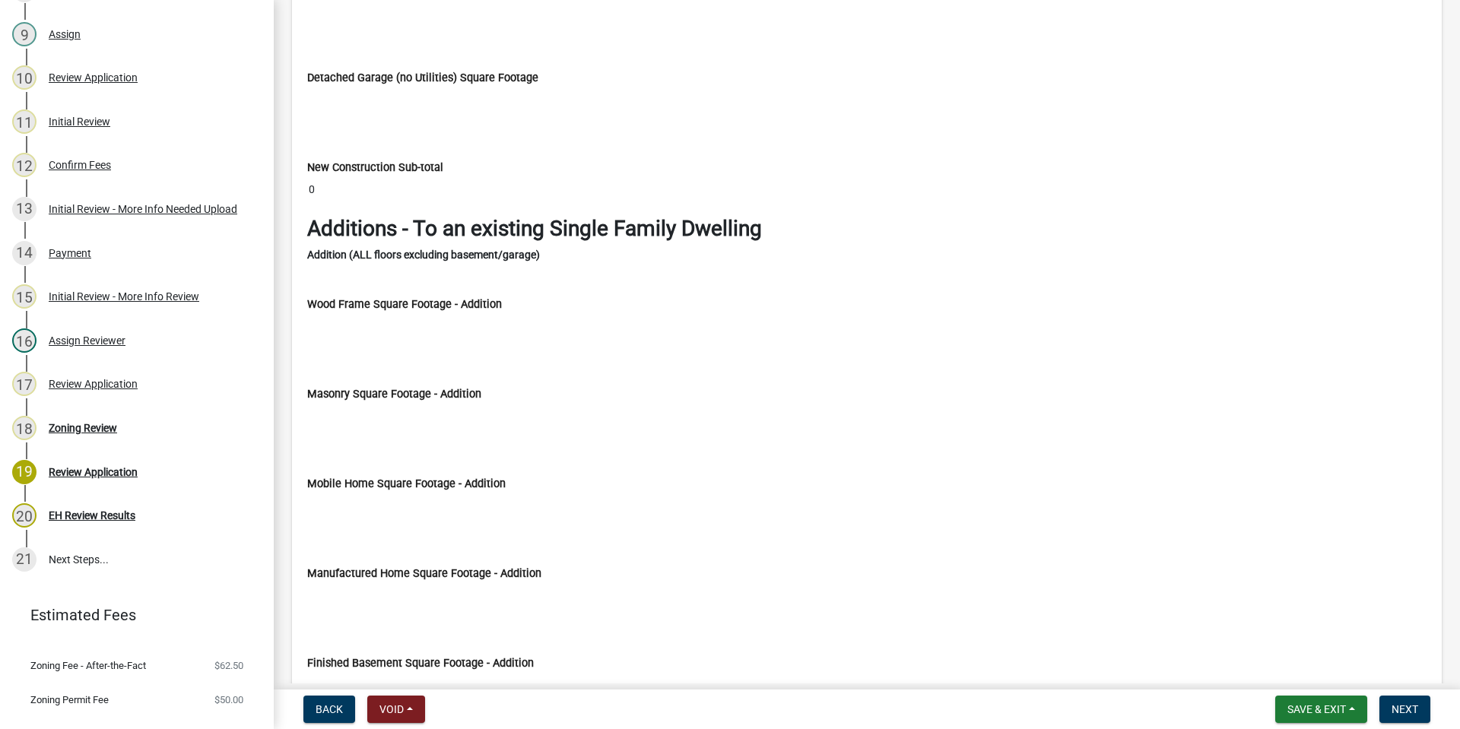
scroll to position [4944, 0]
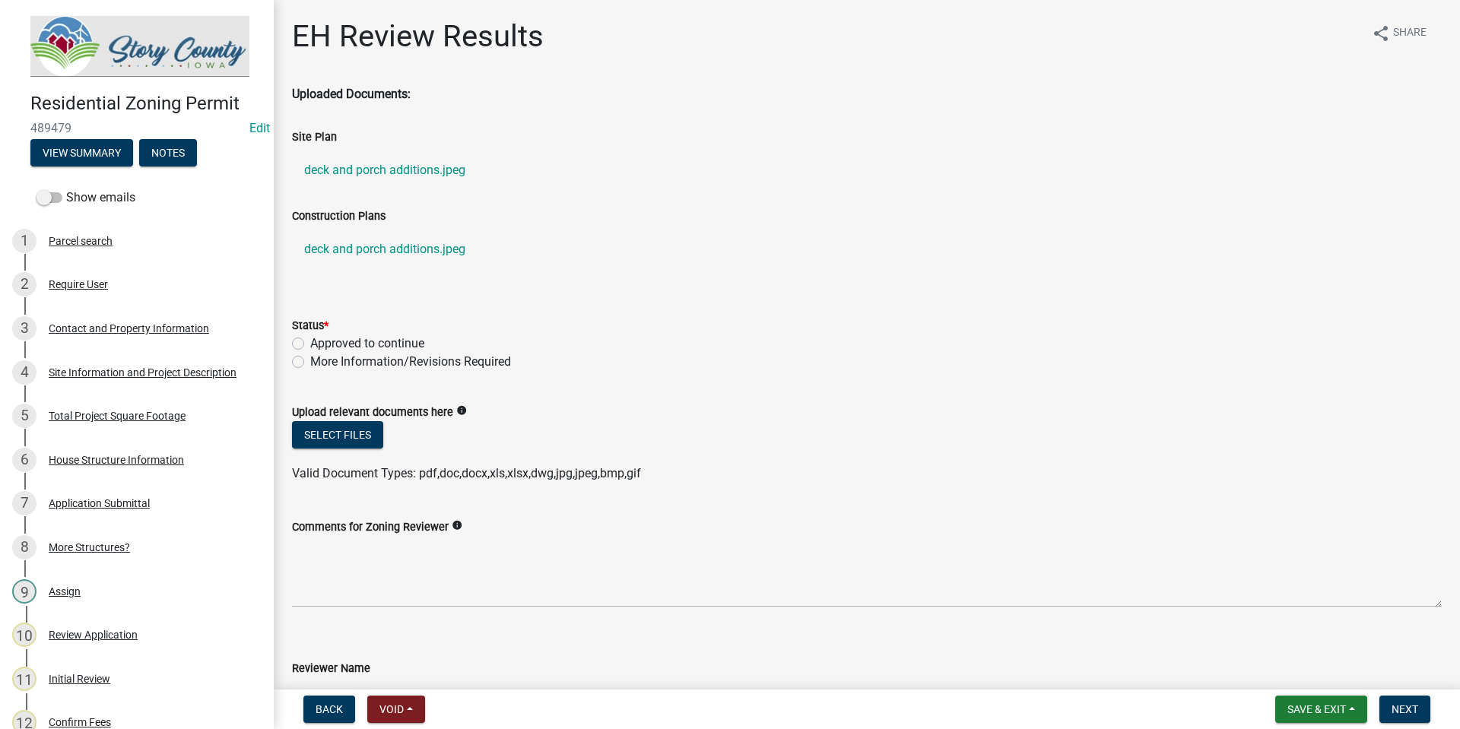
click at [310, 342] on label "Approved to continue" at bounding box center [367, 344] width 114 height 18
click at [310, 342] on input "Approved to continue" at bounding box center [315, 340] width 10 height 10
radio input "true"
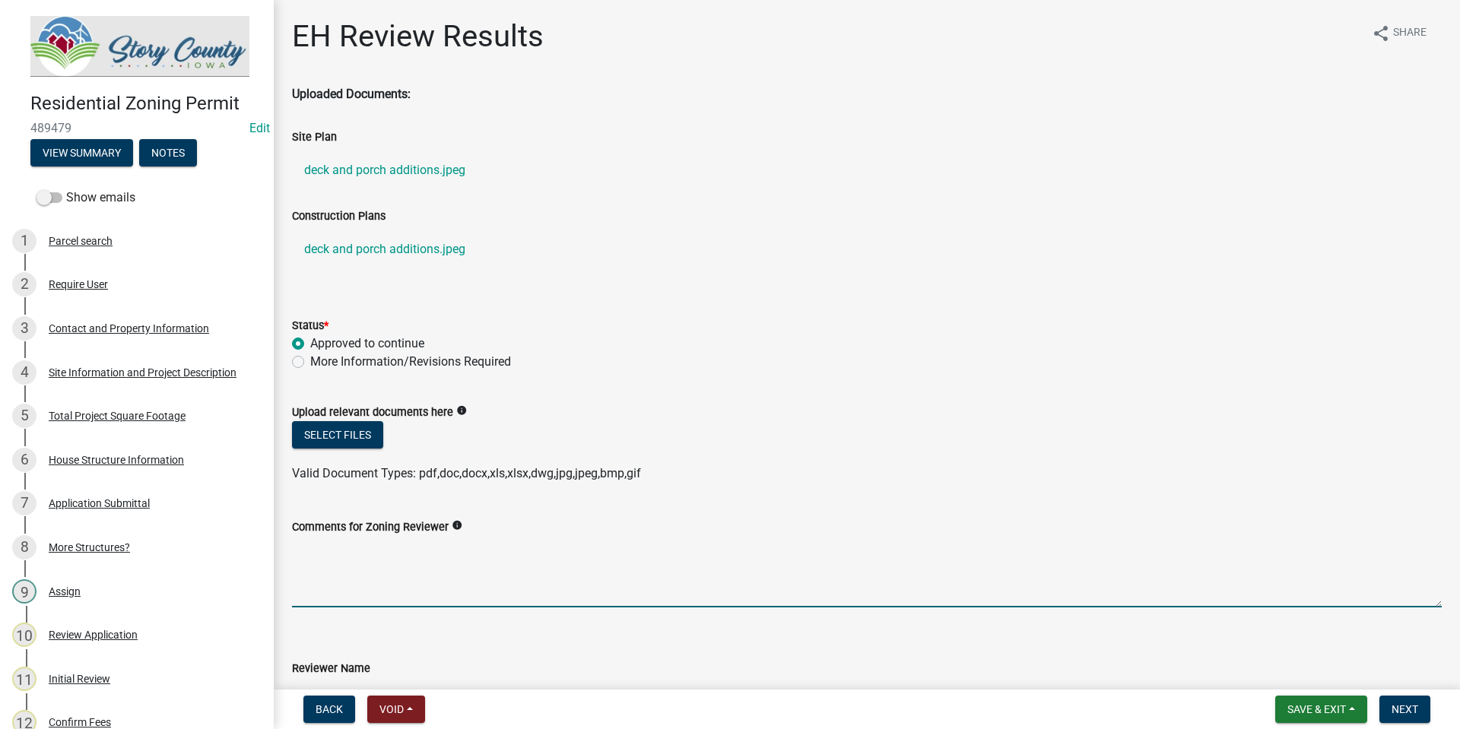
click at [460, 589] on textarea "Comments for Zoning Reviewer" at bounding box center [867, 571] width 1150 height 71
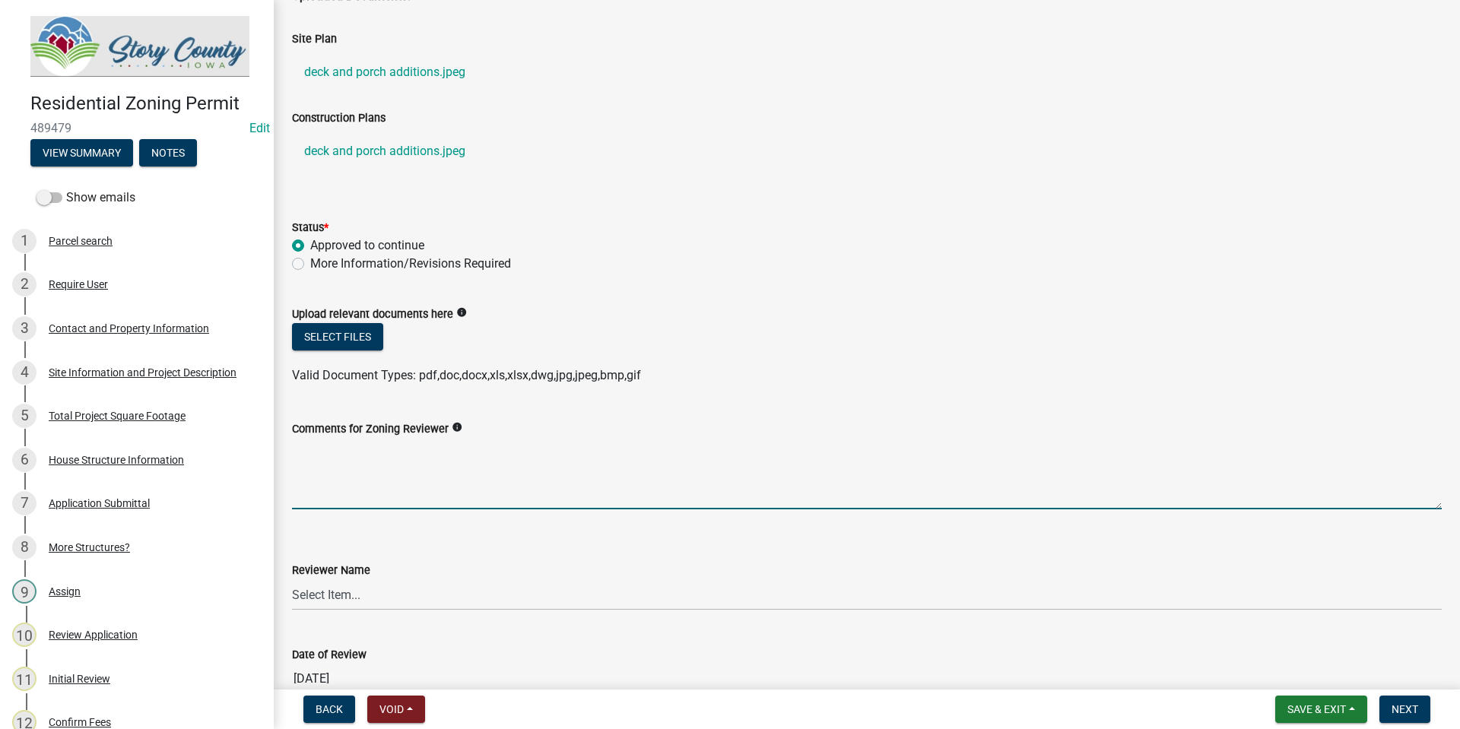
scroll to position [180, 0]
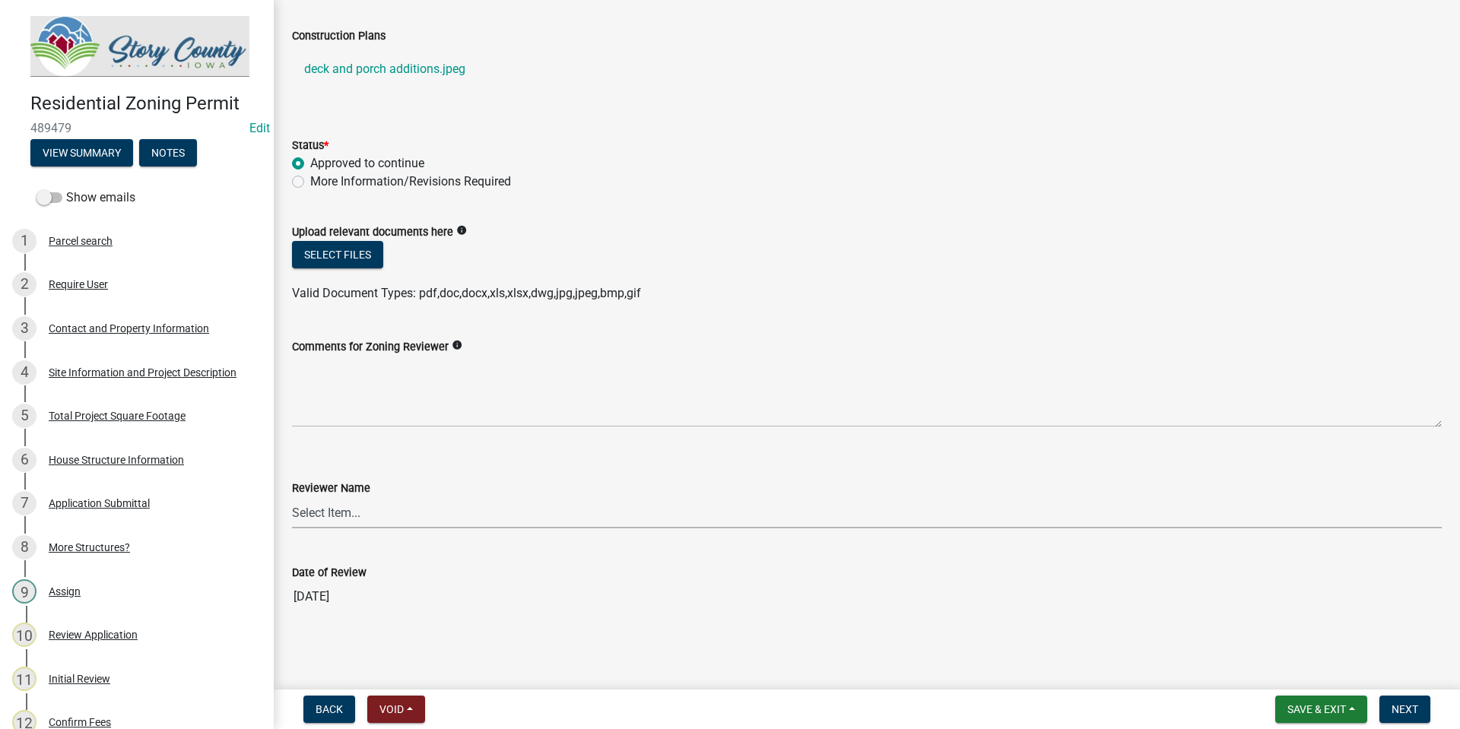
click at [872, 514] on select "Select Item... [PERSON_NAME] [PERSON_NAME] [PERSON_NAME] [PERSON_NAME] [PERSON_…" at bounding box center [867, 512] width 1150 height 31
click at [292, 497] on select "Select Item... [PERSON_NAME] [PERSON_NAME] [PERSON_NAME] [PERSON_NAME] [PERSON_…" at bounding box center [867, 512] width 1150 height 31
select select "05760560-90bb-46fb-84d0-014dbc9ef5f8"
click at [1412, 704] on span "Next" at bounding box center [1405, 710] width 27 height 12
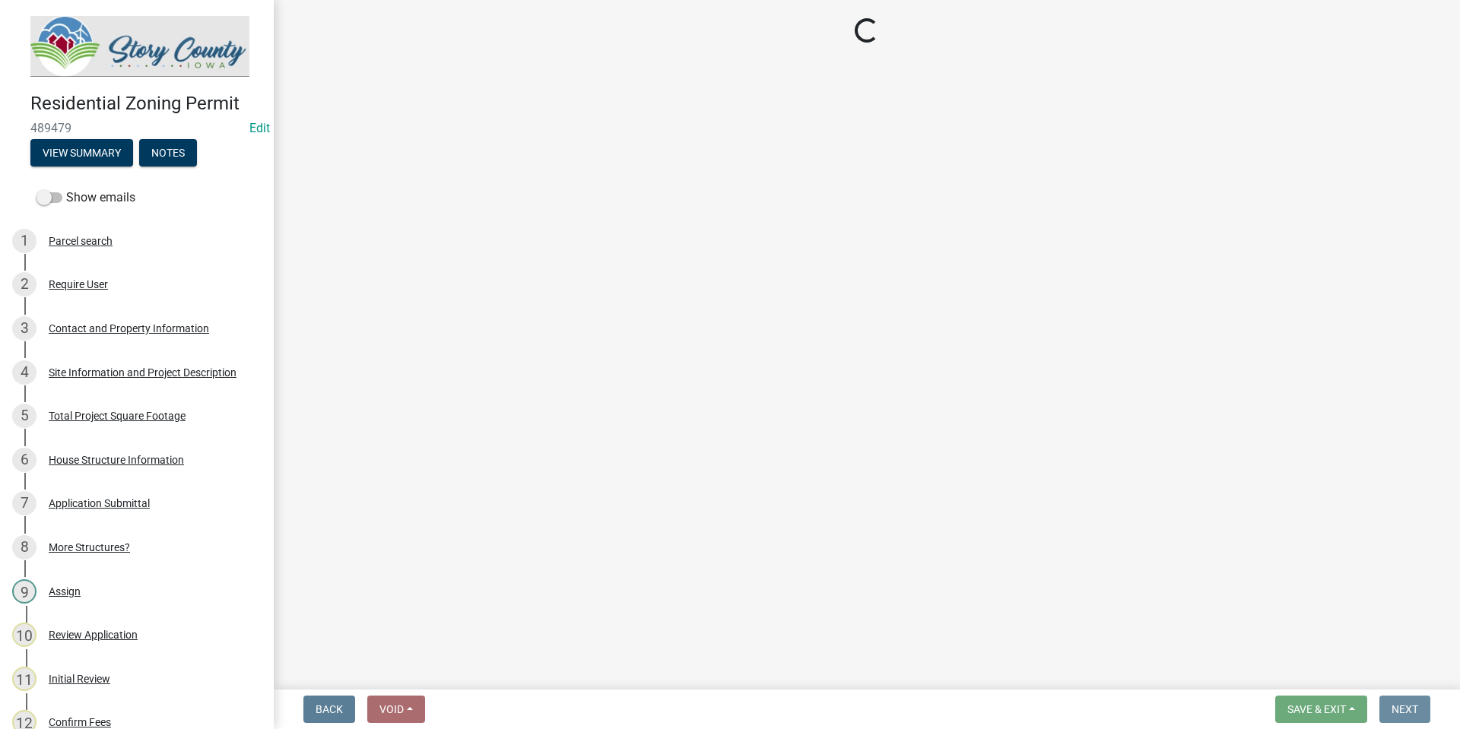
scroll to position [0, 0]
